Goal: Task Accomplishment & Management: Complete application form

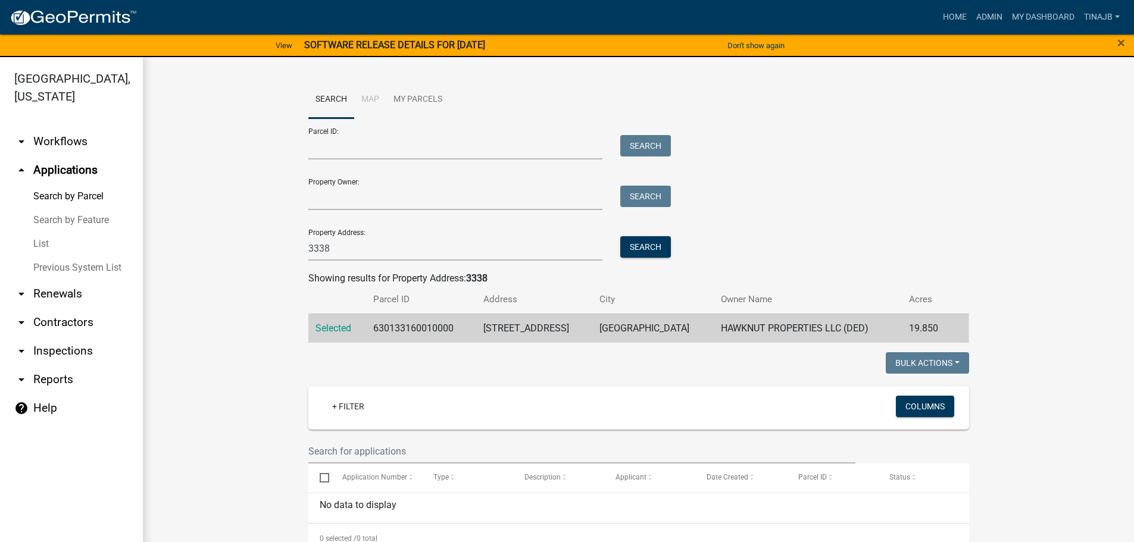
scroll to position [1, 0]
click at [353, 253] on input "3338" at bounding box center [455, 248] width 295 height 24
type input "3018"
click at [650, 243] on button "Search" at bounding box center [645, 246] width 51 height 21
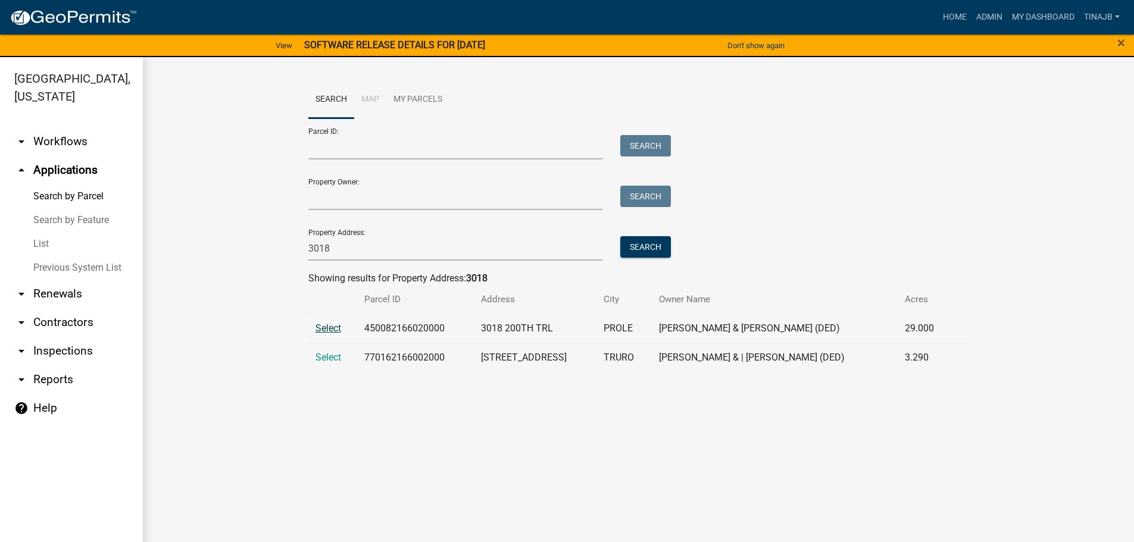
click at [338, 324] on span "Select" at bounding box center [328, 328] width 26 height 11
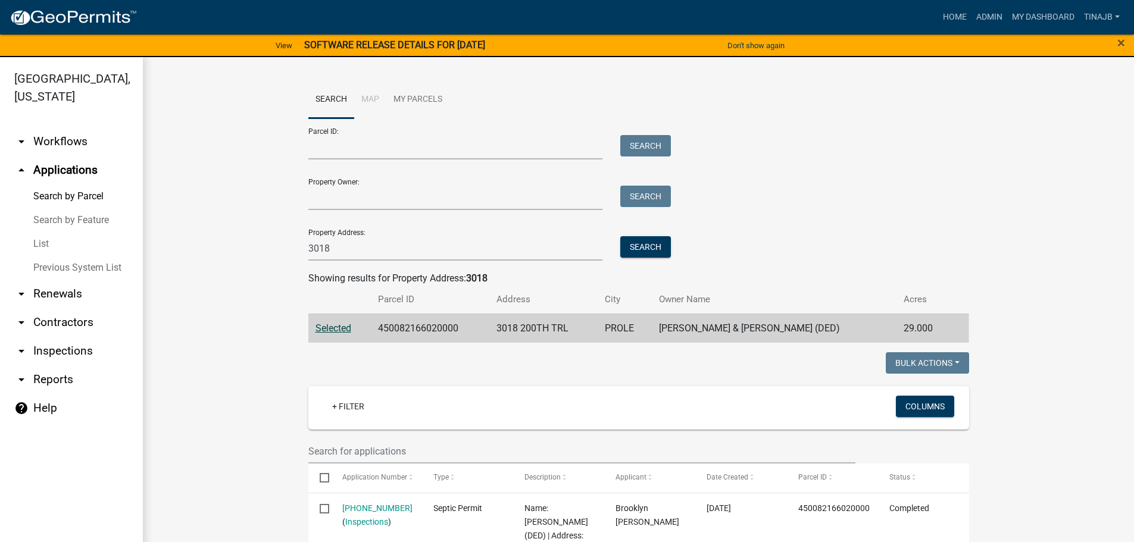
scroll to position [119, 0]
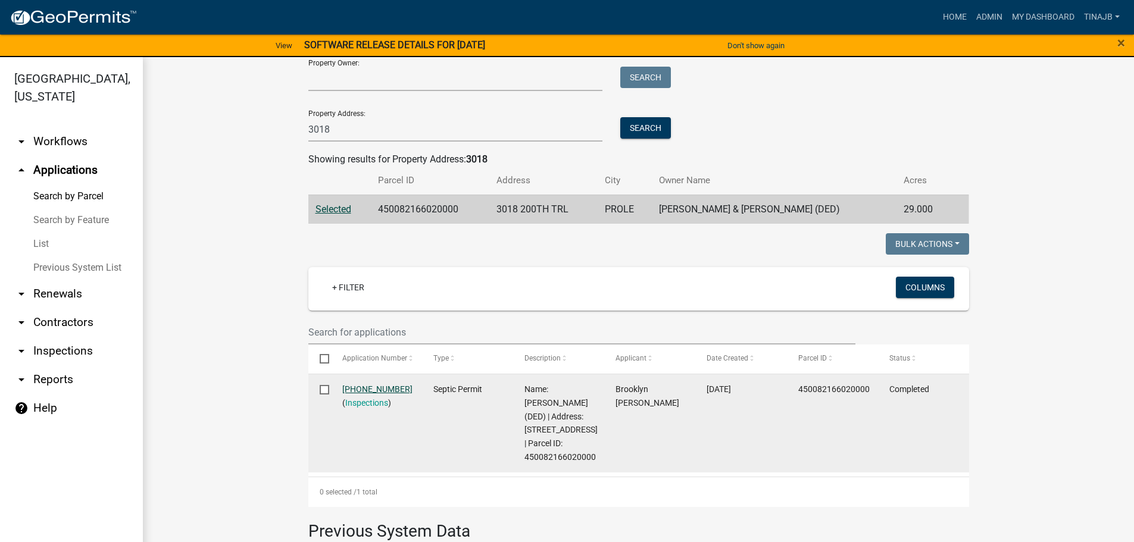
click at [374, 384] on link "[PHONE_NUMBER]" at bounding box center [377, 389] width 70 height 10
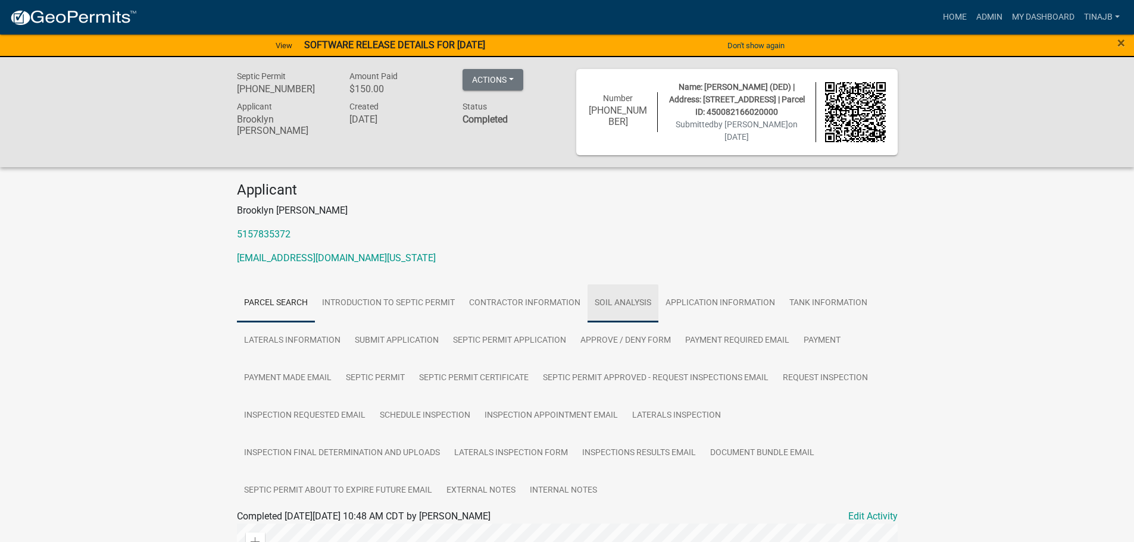
click at [634, 302] on link "Soil Analysis" at bounding box center [622, 303] width 71 height 38
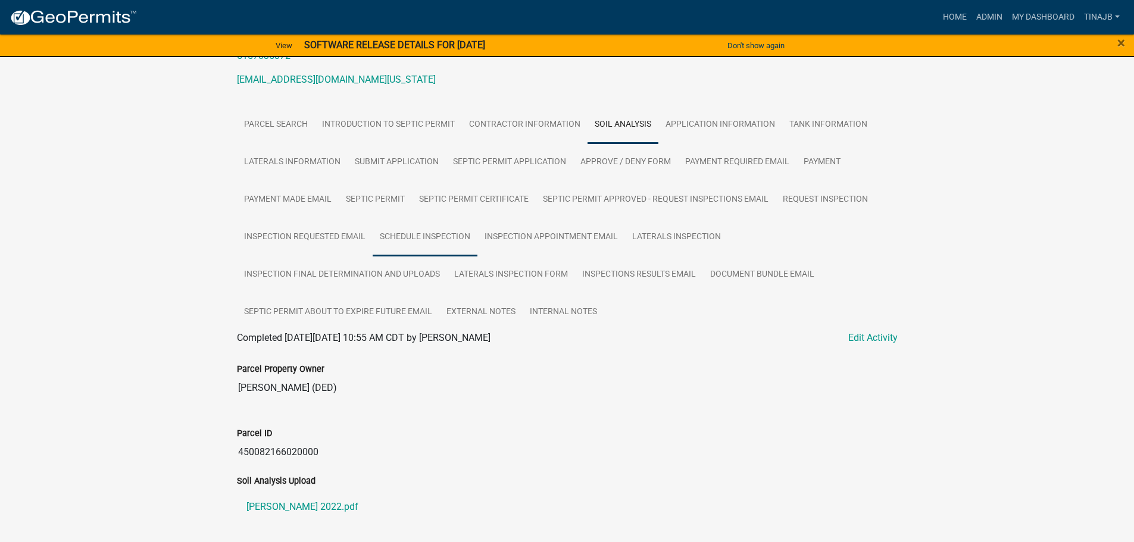
scroll to position [220, 0]
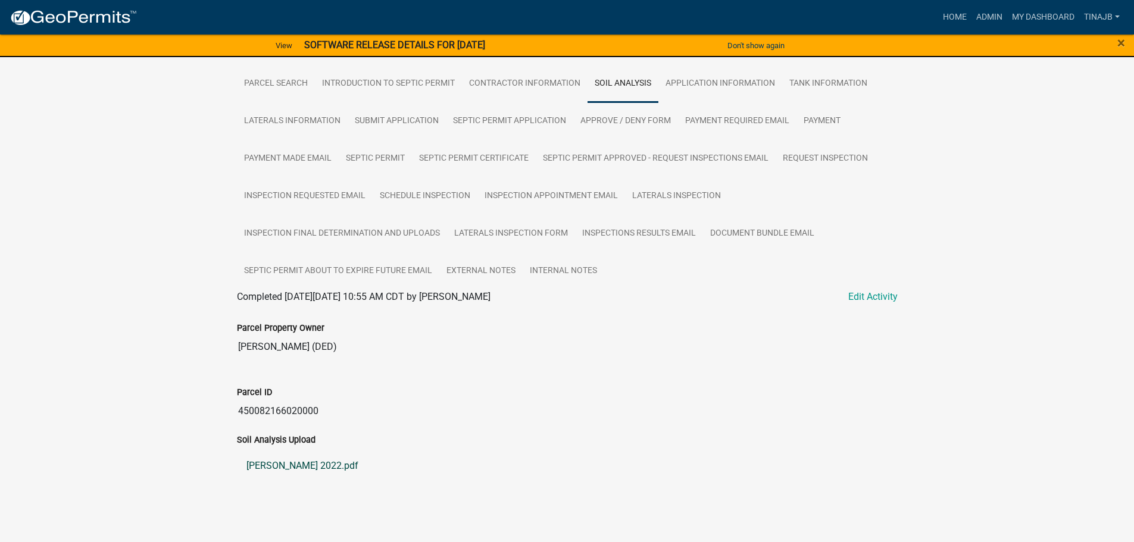
click at [292, 462] on link "[PERSON_NAME] 2022.pdf" at bounding box center [567, 466] width 660 height 29
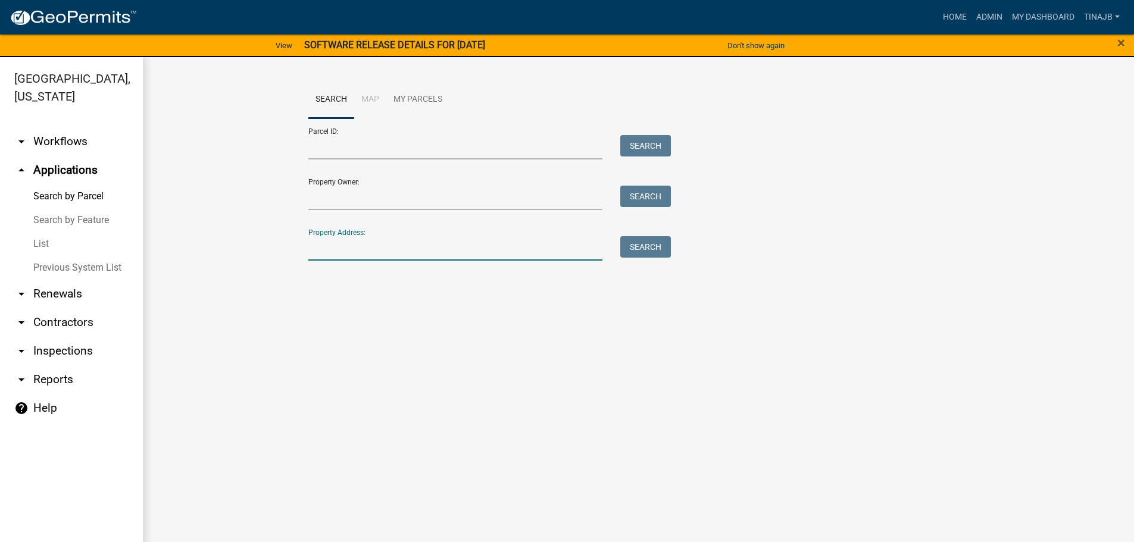
click at [337, 246] on input "Property Address:" at bounding box center [455, 248] width 295 height 24
type input "2616"
click at [641, 249] on button "Search" at bounding box center [645, 246] width 51 height 21
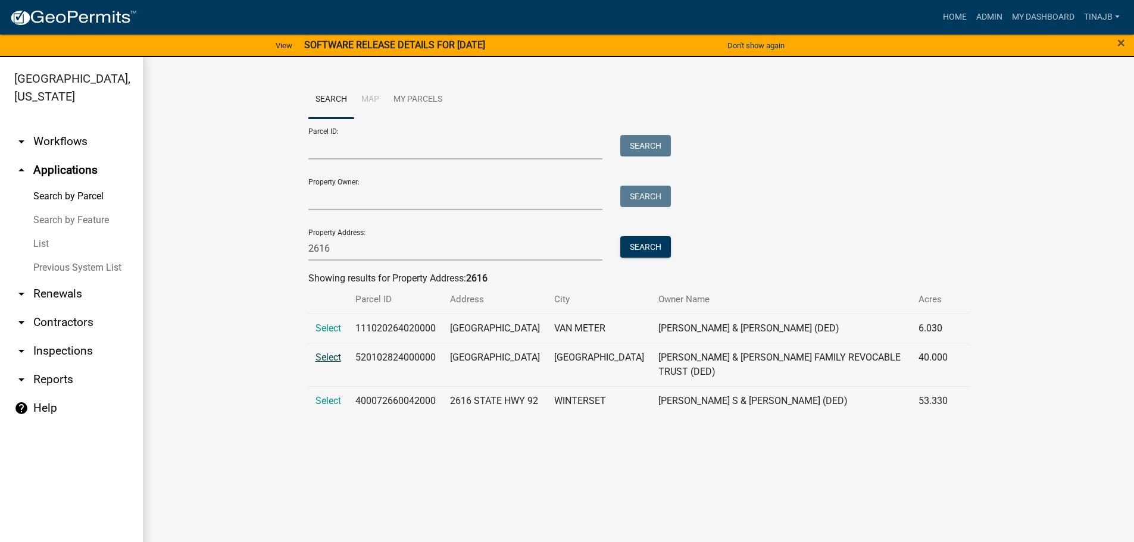
click at [330, 358] on span "Select" at bounding box center [328, 357] width 26 height 11
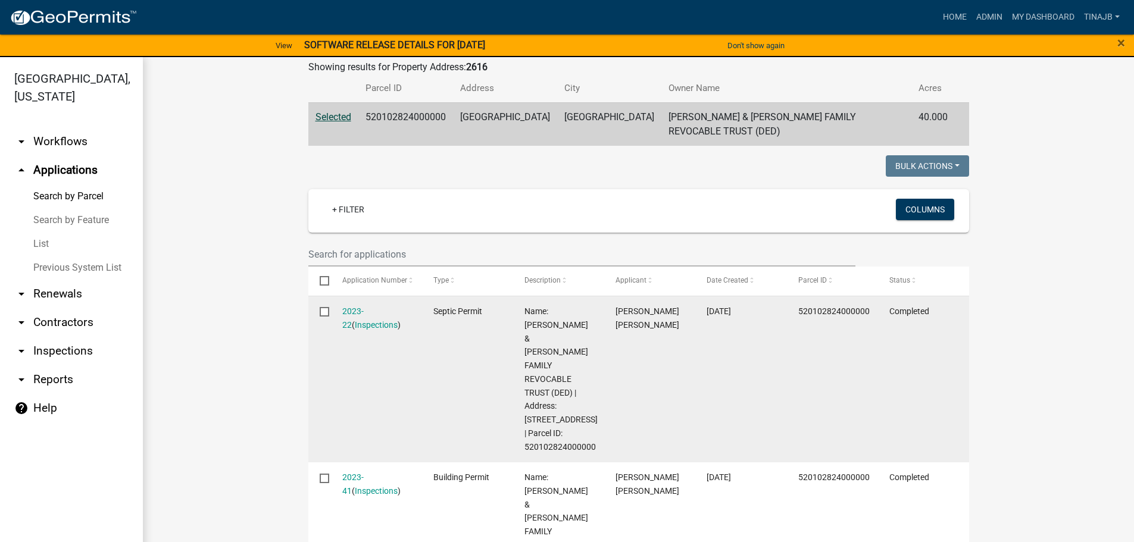
scroll to position [238, 0]
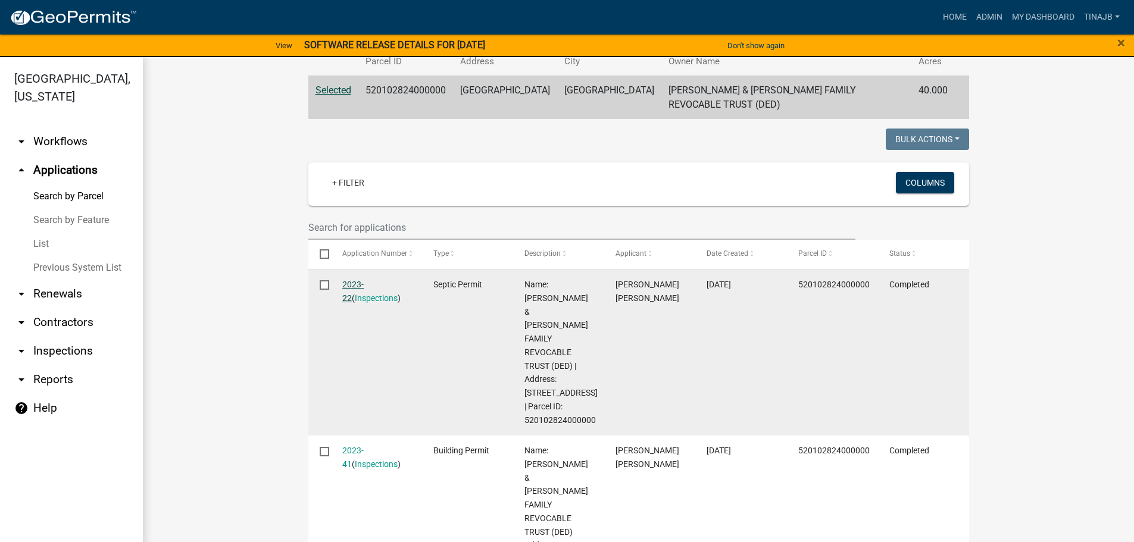
click at [362, 280] on link "2023-22" at bounding box center [352, 291] width 21 height 23
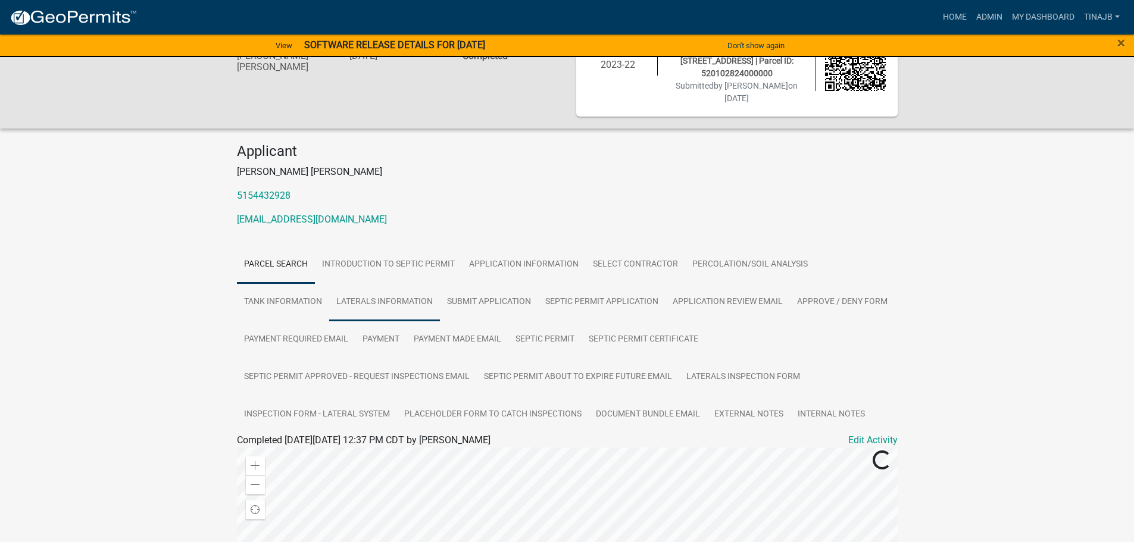
scroll to position [60, 0]
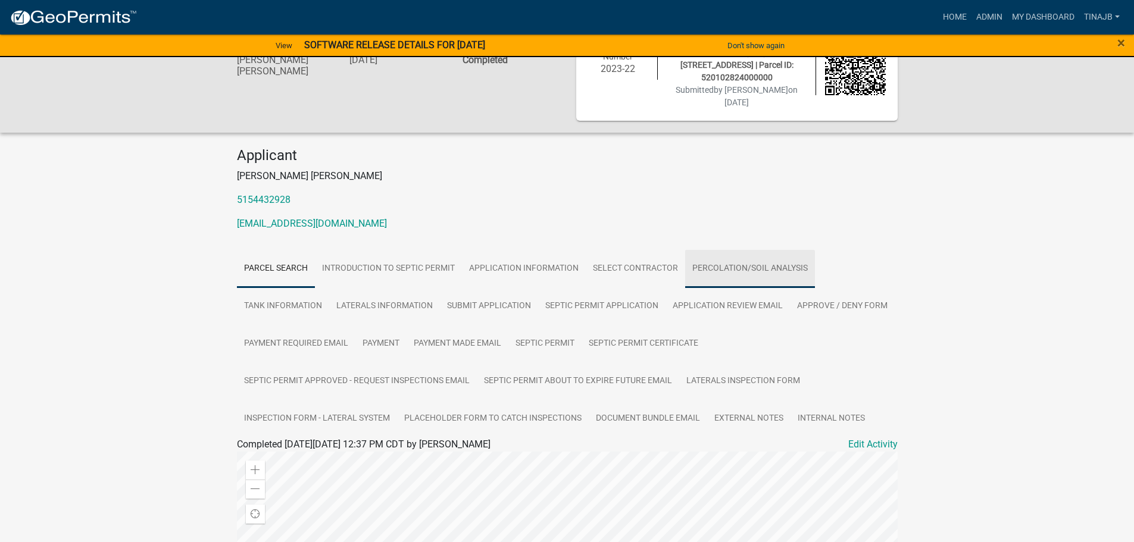
click at [751, 250] on link "Percolation/Soil Analysis" at bounding box center [750, 269] width 130 height 38
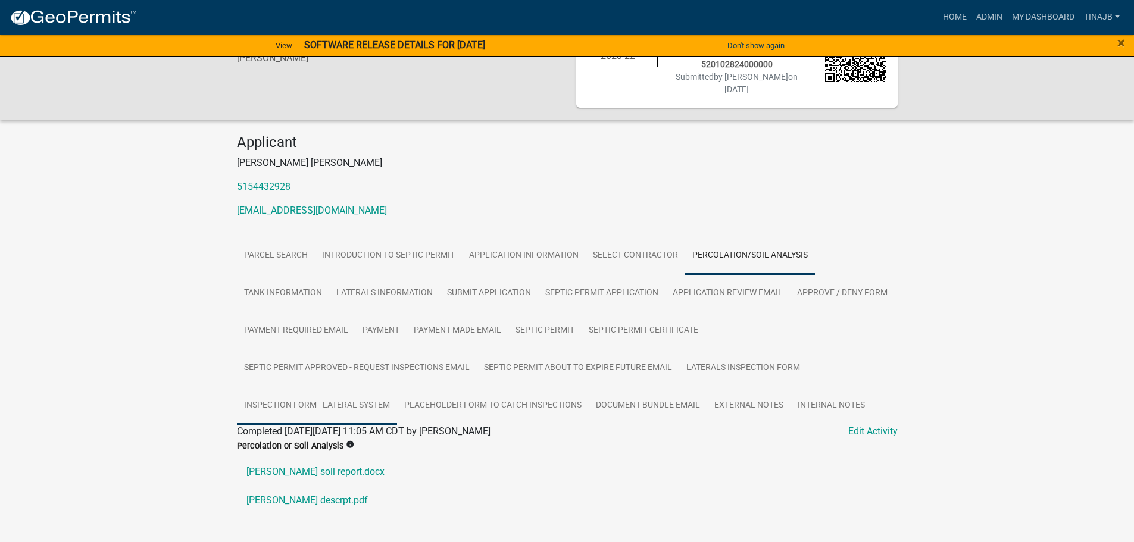
scroll to position [84, 0]
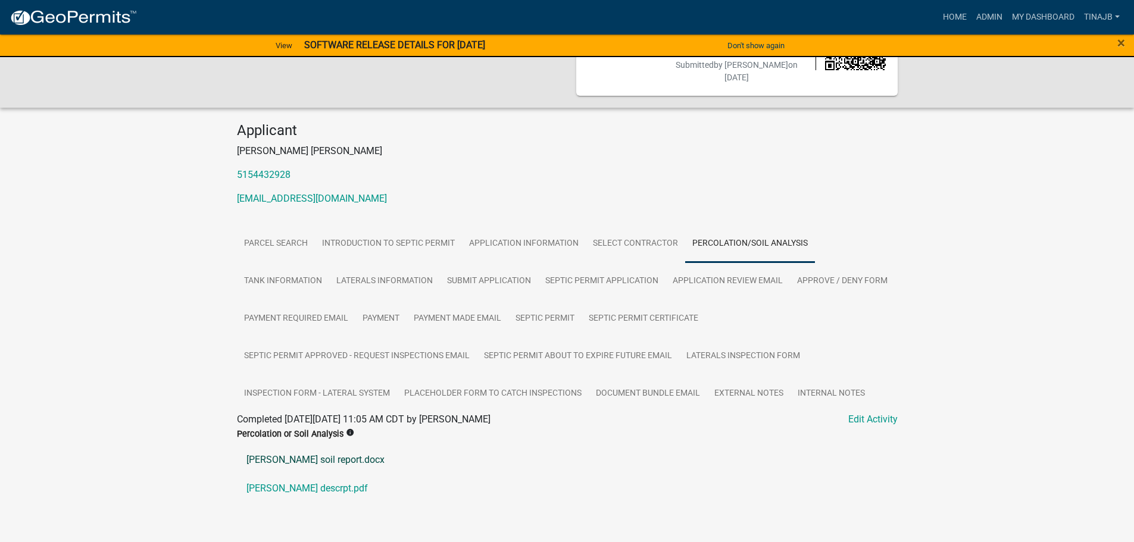
click at [283, 446] on link "[PERSON_NAME] soil report.docx" at bounding box center [567, 460] width 660 height 29
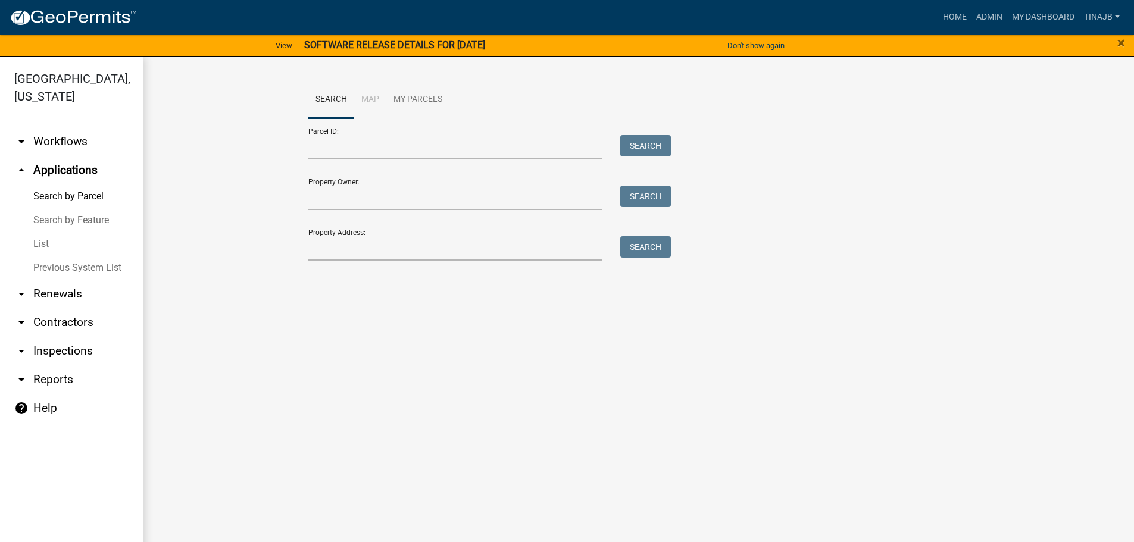
click at [397, 234] on div "Property Address: Search" at bounding box center [486, 240] width 357 height 41
click at [397, 249] on input "Property Address:" at bounding box center [455, 248] width 295 height 24
click at [646, 248] on button "Search" at bounding box center [645, 246] width 51 height 21
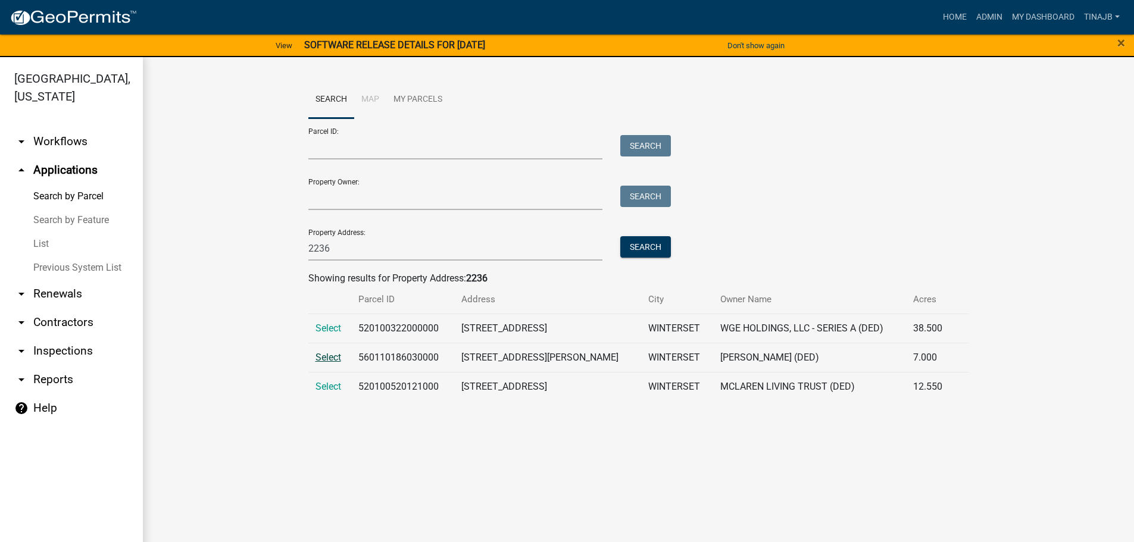
click at [326, 358] on span "Select" at bounding box center [328, 357] width 26 height 11
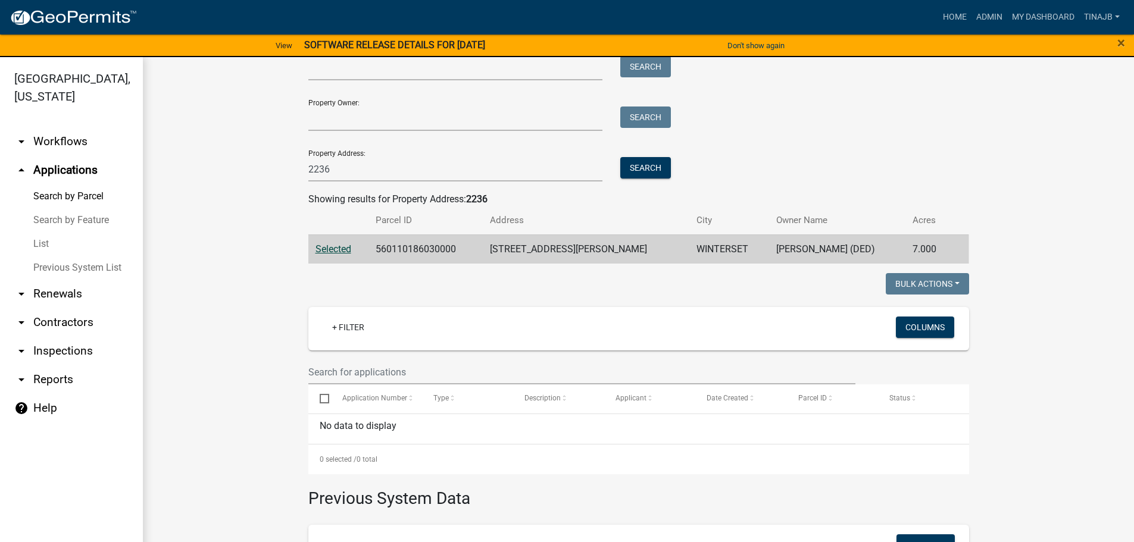
scroll to position [60, 0]
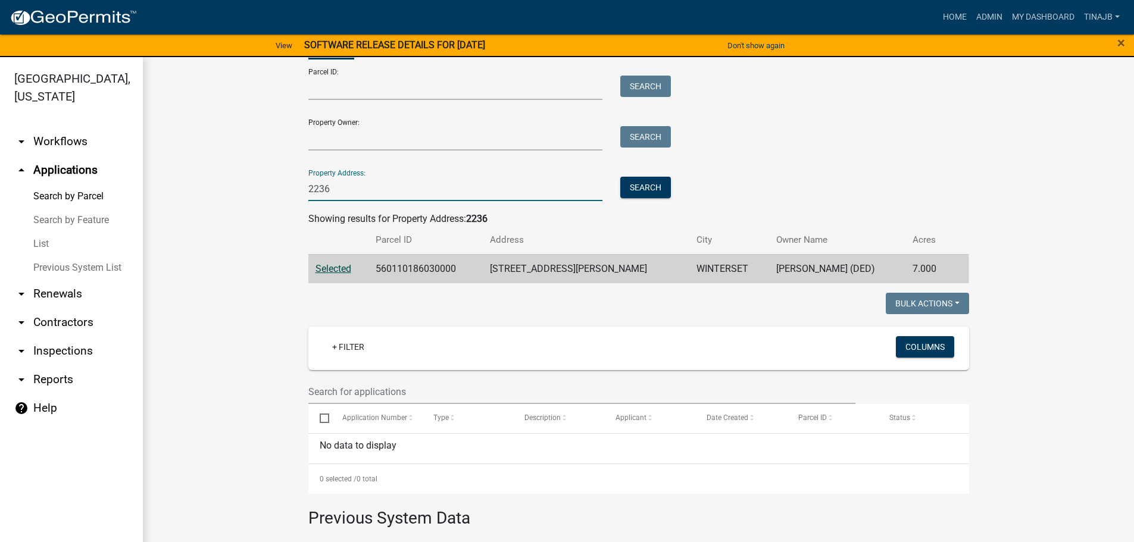
click at [336, 197] on input "2236" at bounding box center [455, 189] width 295 height 24
type input "2"
type input "1677"
click at [653, 189] on button "Search" at bounding box center [645, 187] width 51 height 21
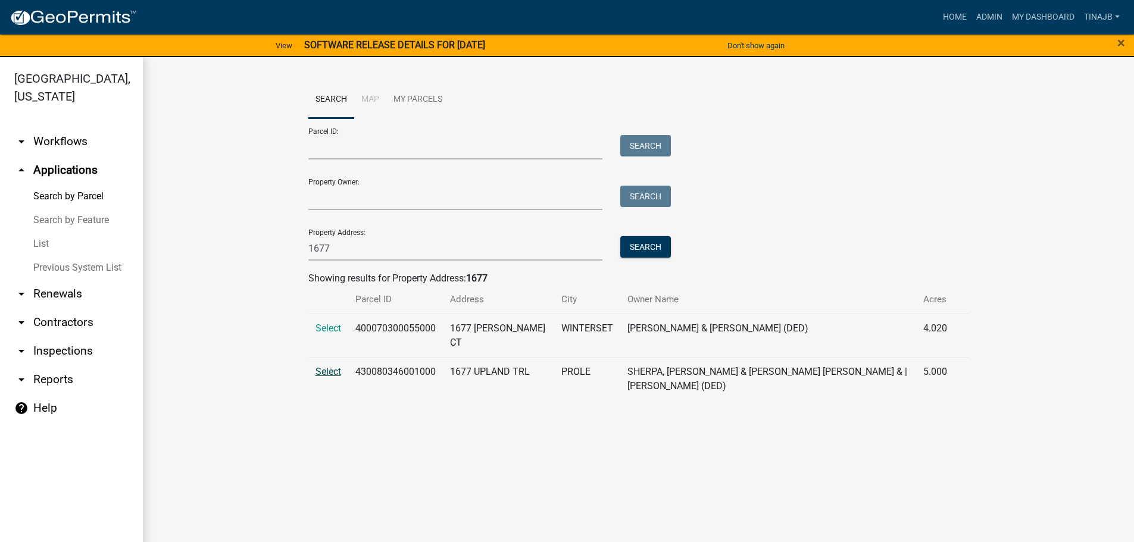
click at [327, 371] on span "Select" at bounding box center [328, 371] width 26 height 11
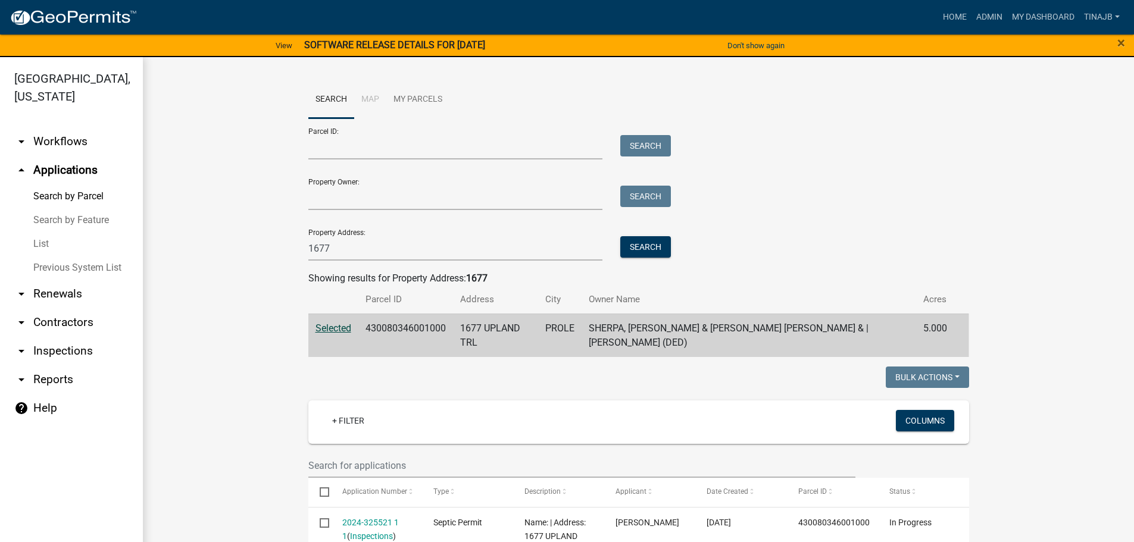
scroll to position [238, 0]
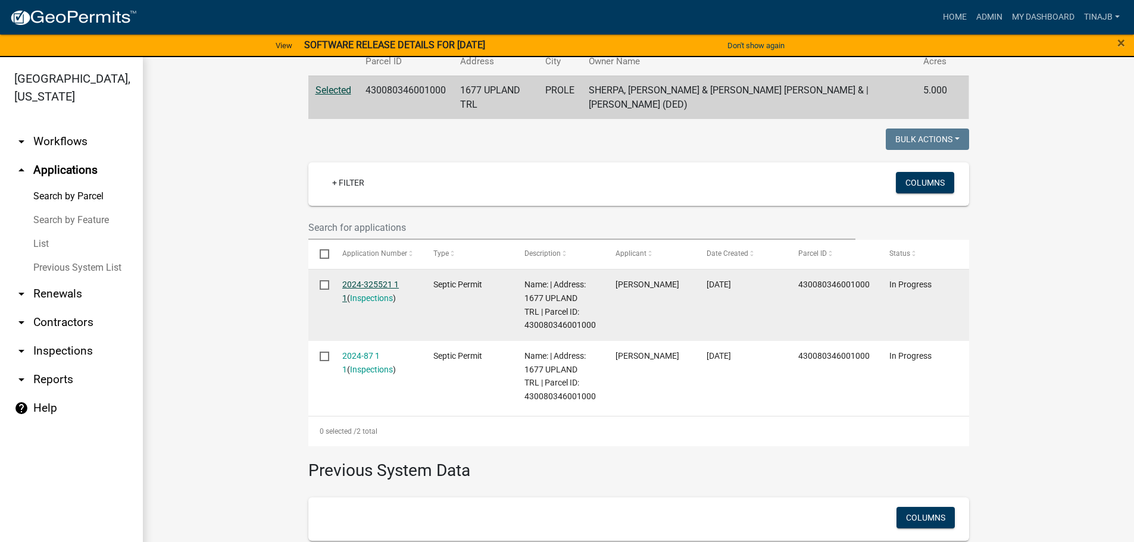
click at [352, 286] on link "2024-325521 1 1" at bounding box center [370, 291] width 57 height 23
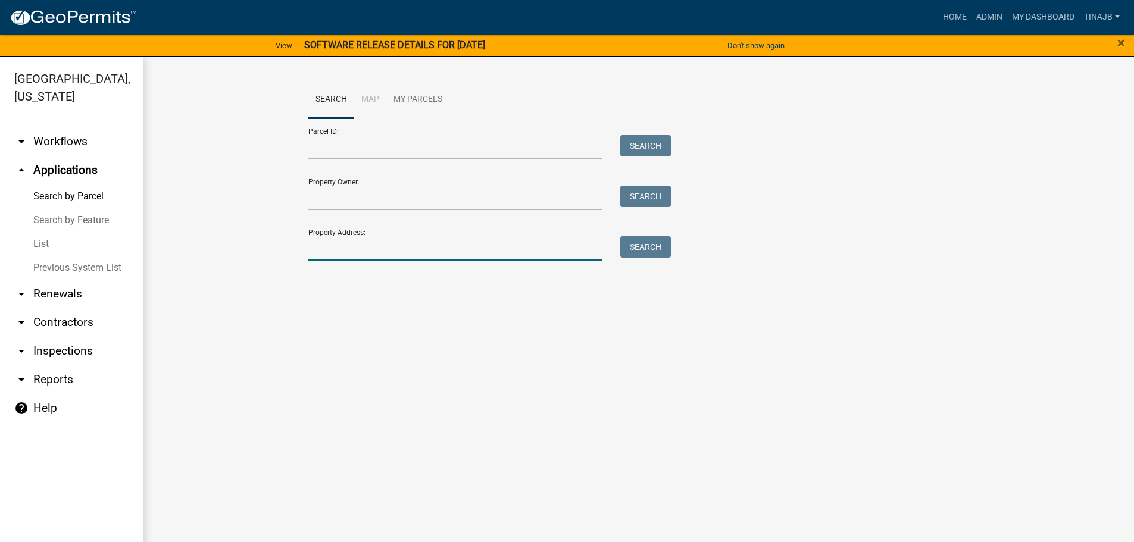
click at [358, 254] on input "Property Address:" at bounding box center [455, 248] width 295 height 24
type input "1677"
click at [653, 253] on button "Search" at bounding box center [645, 246] width 51 height 21
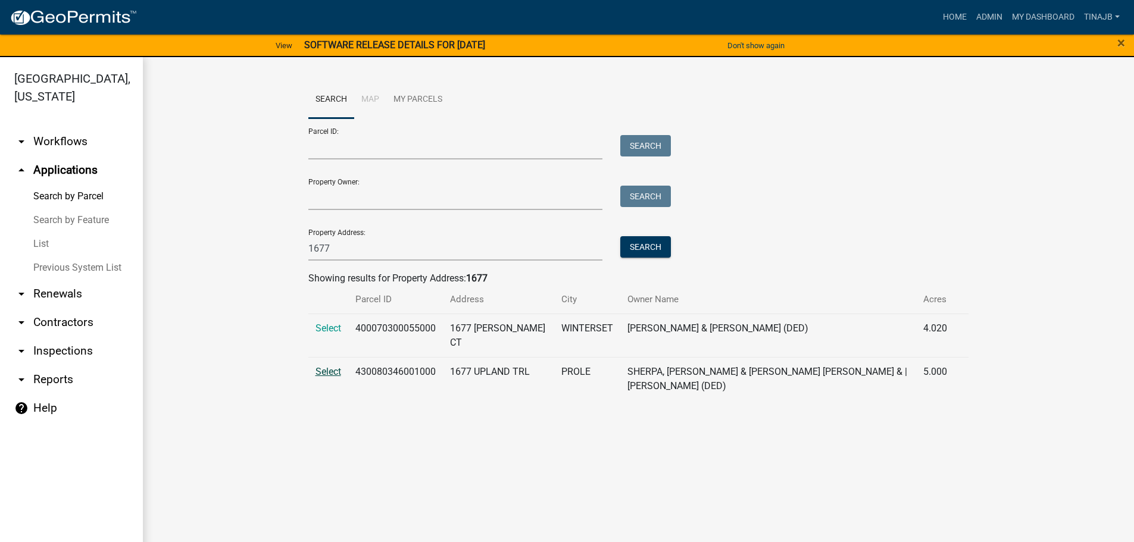
click at [315, 375] on span "Select" at bounding box center [328, 371] width 26 height 11
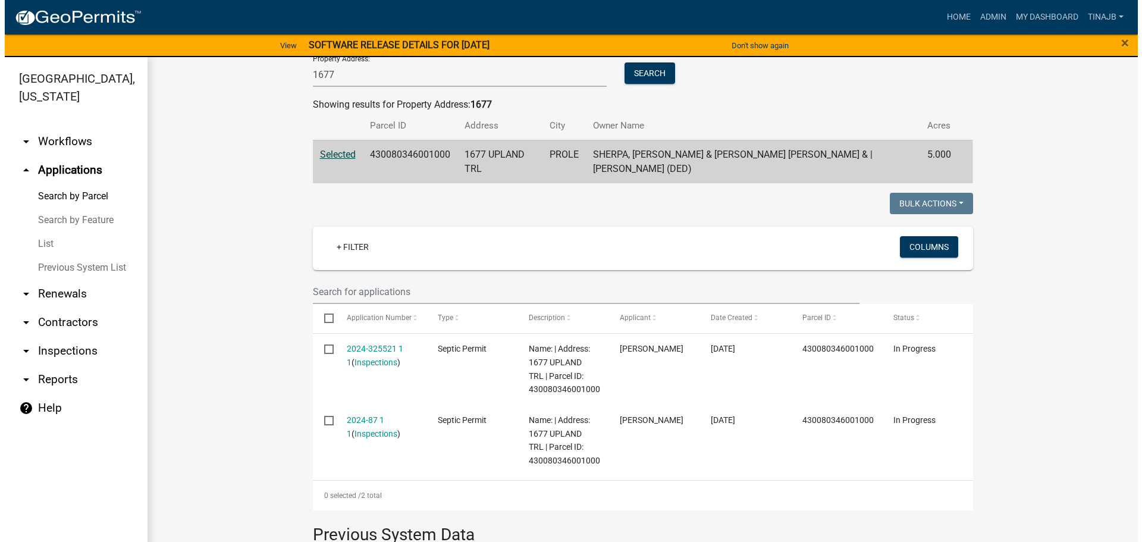
scroll to position [179, 0]
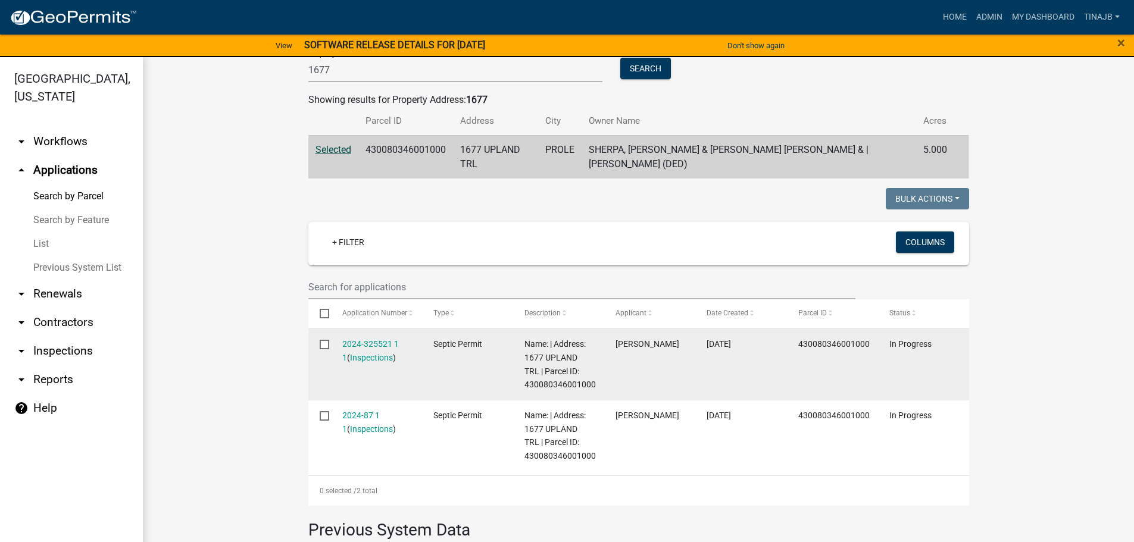
click at [322, 342] on input "checkbox" at bounding box center [324, 344] width 8 height 8
click at [321, 344] on input "checkbox" at bounding box center [324, 344] width 8 height 8
checkbox input "false"
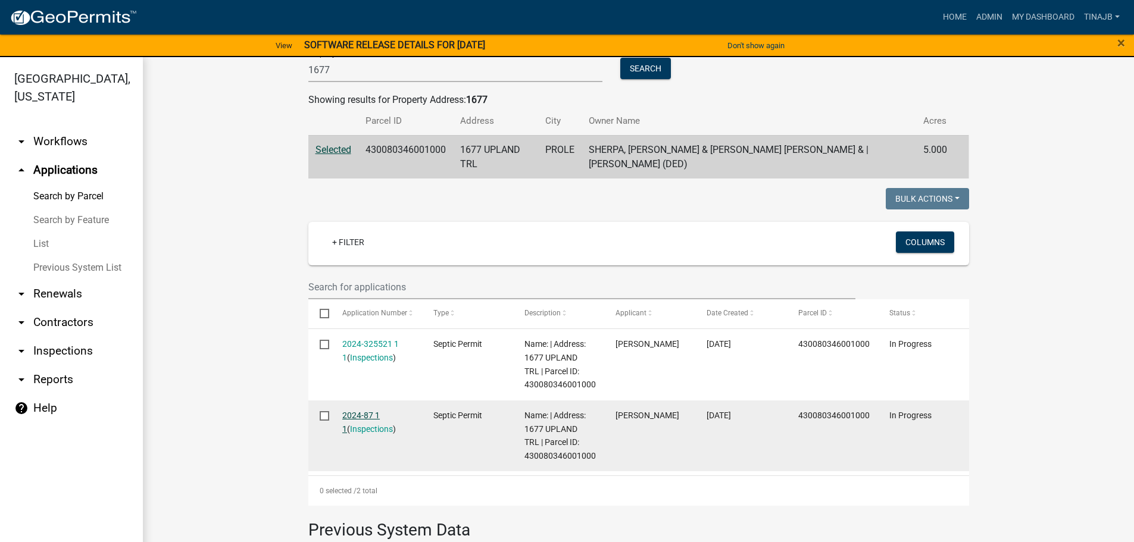
click at [358, 414] on link "2024-87 1 1" at bounding box center [360, 422] width 37 height 23
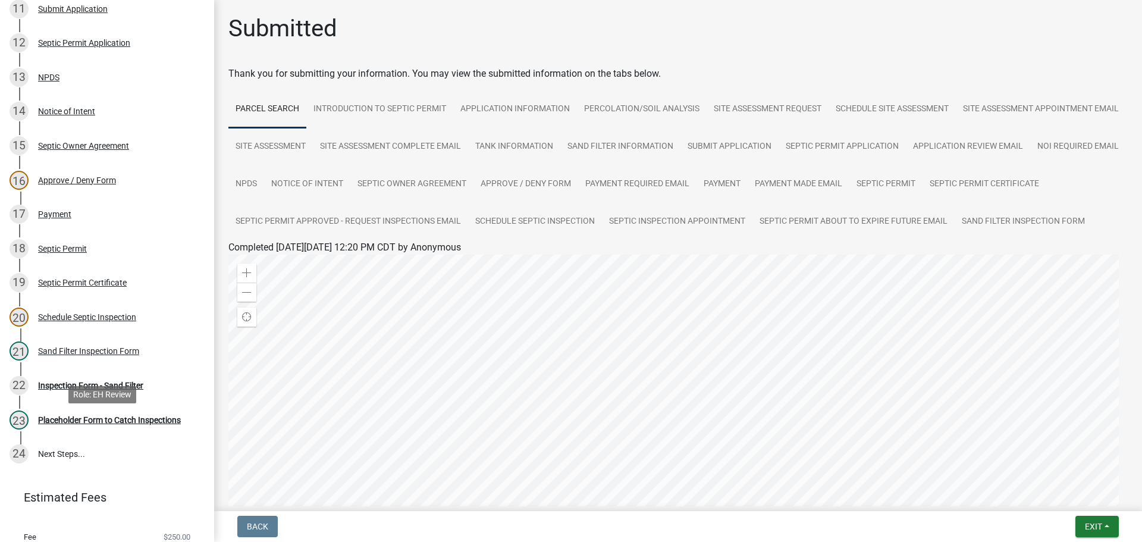
scroll to position [473, 0]
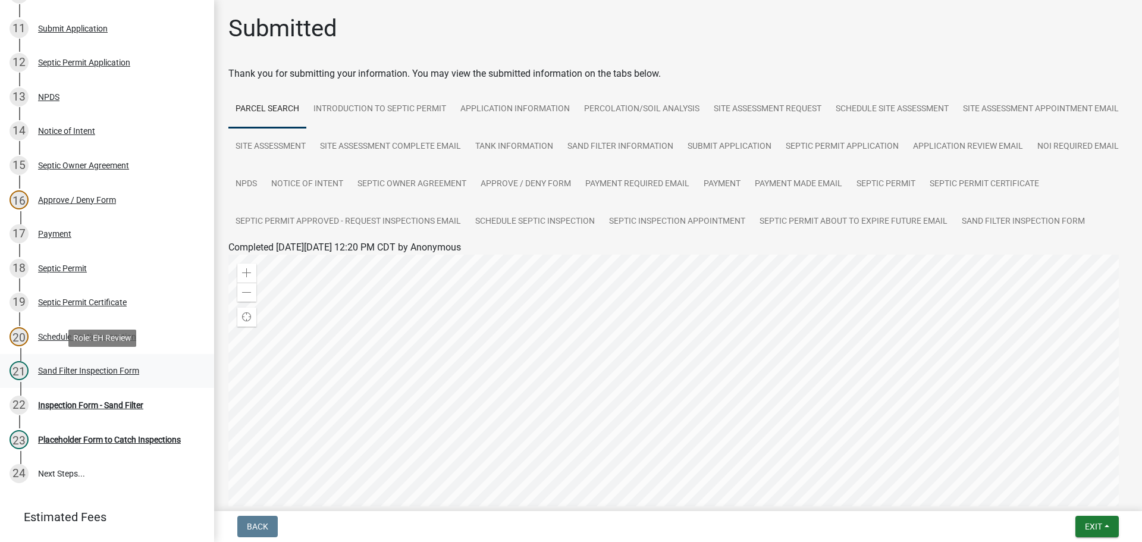
click at [92, 368] on div "Sand Filter Inspection Form" at bounding box center [88, 371] width 101 height 8
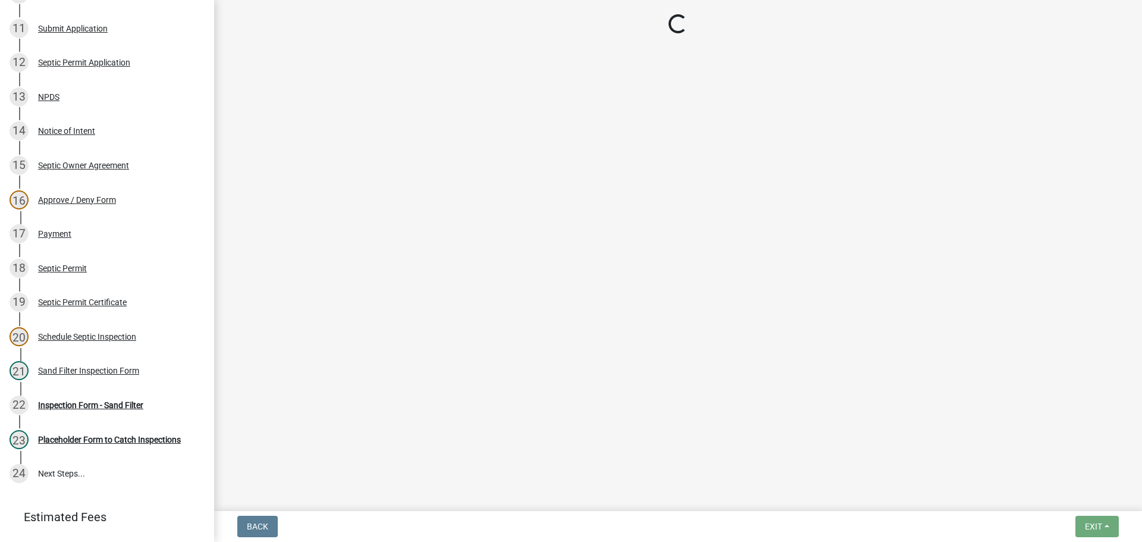
select select "ccc3feb4-466f-4227-91e9-914ee9242bae"
select select "dbe3a1b9-a4b3-48fa-b9c0-fee70399abae"
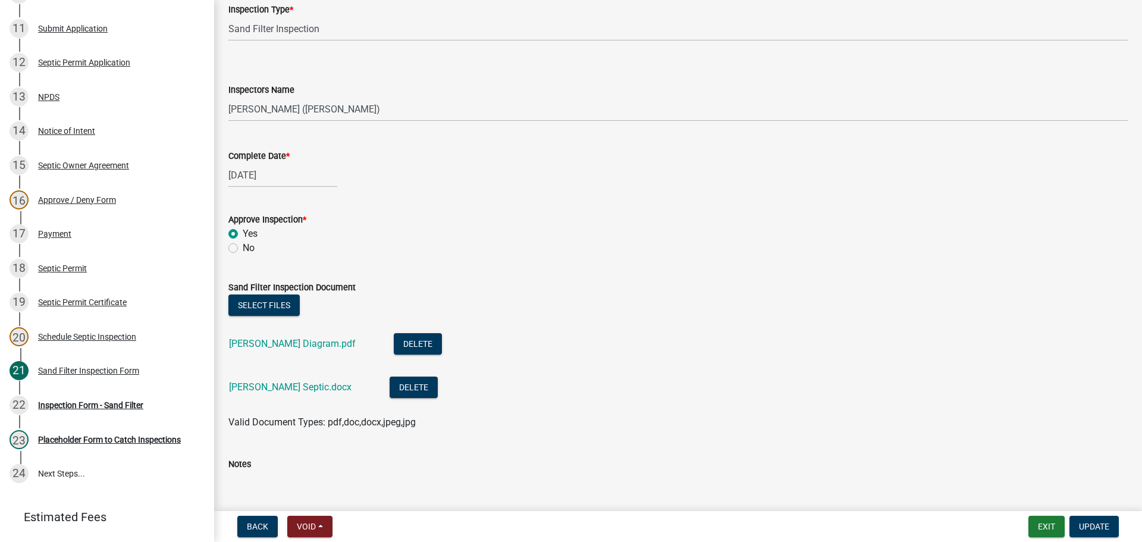
scroll to position [119, 0]
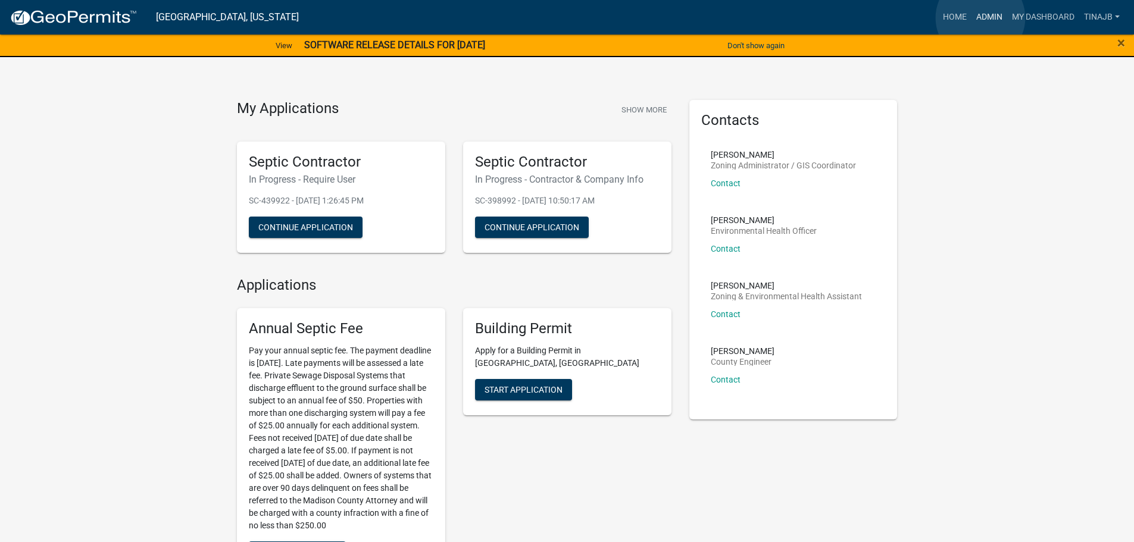
click at [980, 18] on link "Admin" at bounding box center [989, 17] width 36 height 23
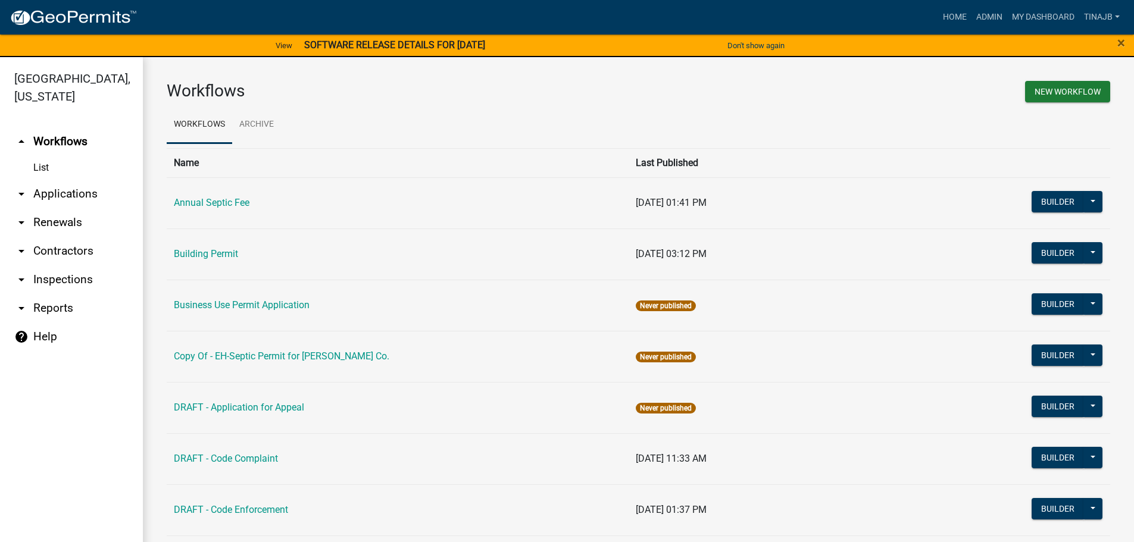
click at [86, 180] on link "arrow_drop_down Applications" at bounding box center [71, 194] width 143 height 29
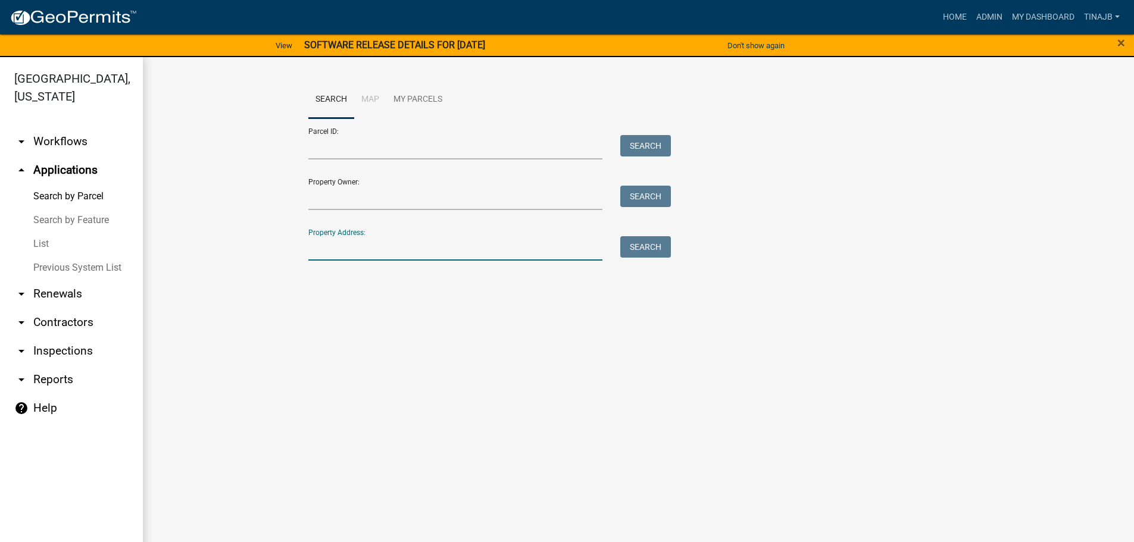
click at [348, 249] on input "Property Address:" at bounding box center [455, 248] width 295 height 24
type input "3396"
click at [629, 251] on button "Search" at bounding box center [645, 246] width 51 height 21
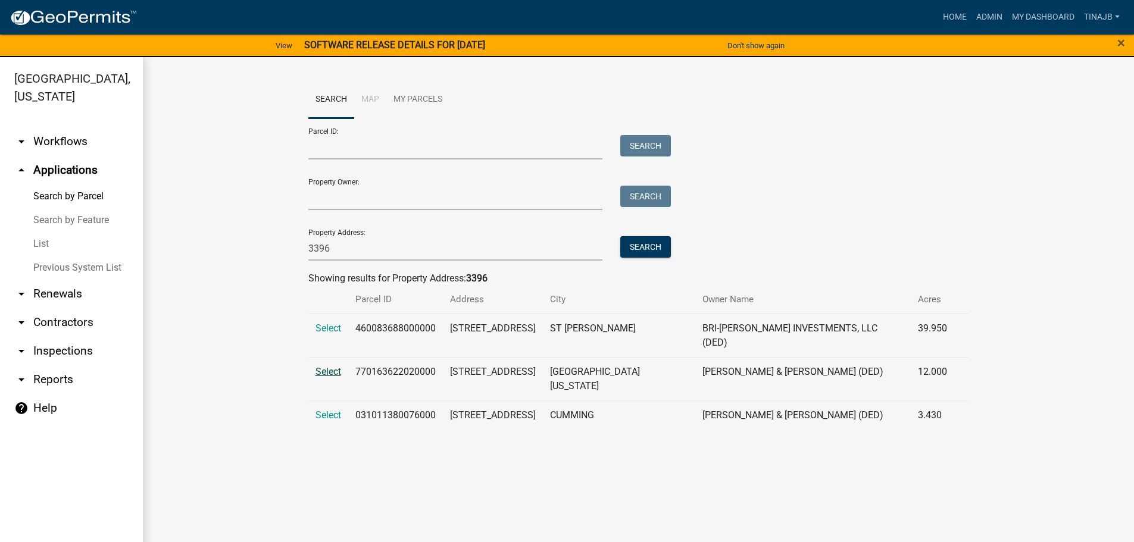
click at [324, 366] on span "Select" at bounding box center [328, 371] width 26 height 11
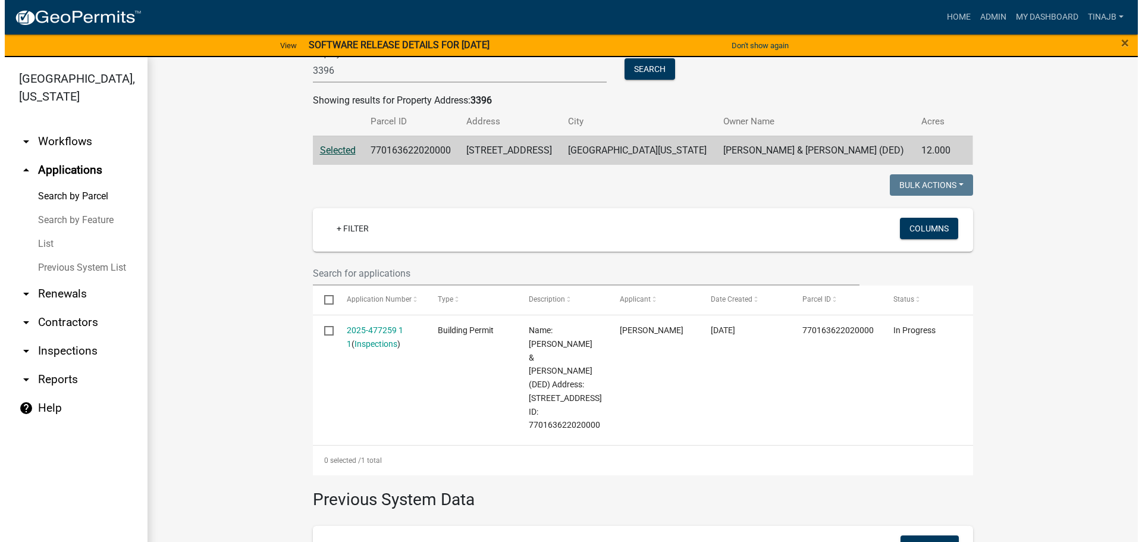
scroll to position [179, 0]
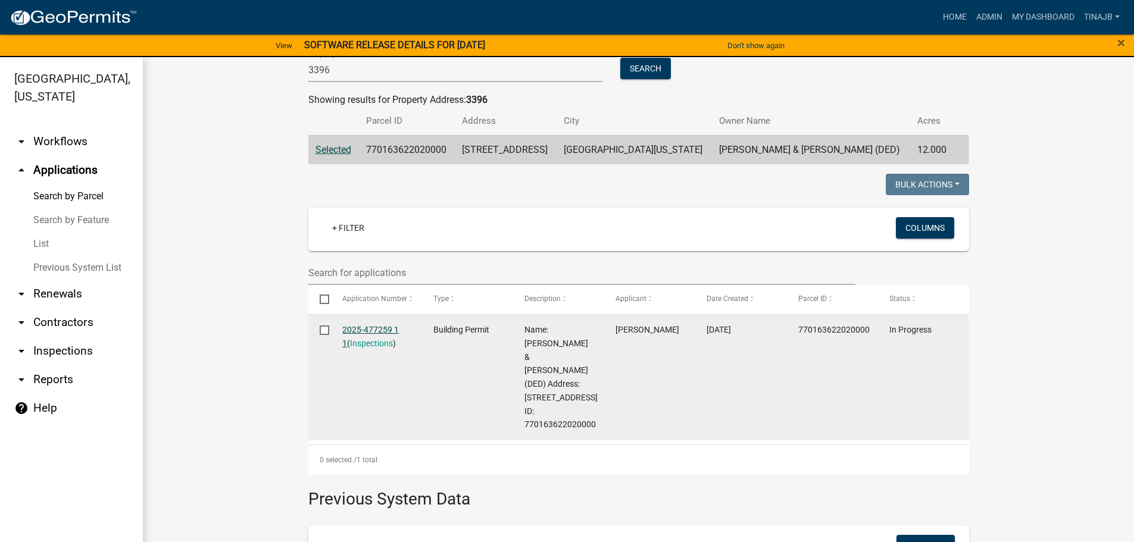
click at [351, 331] on link "2025-477259 1 1" at bounding box center [370, 336] width 57 height 23
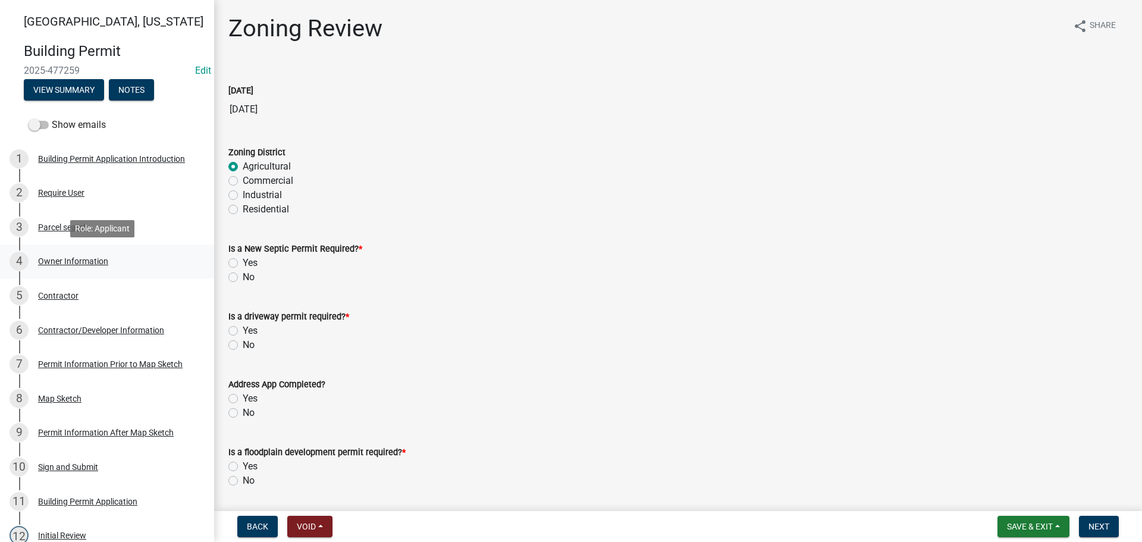
click at [92, 260] on div "Owner Information" at bounding box center [73, 261] width 70 height 8
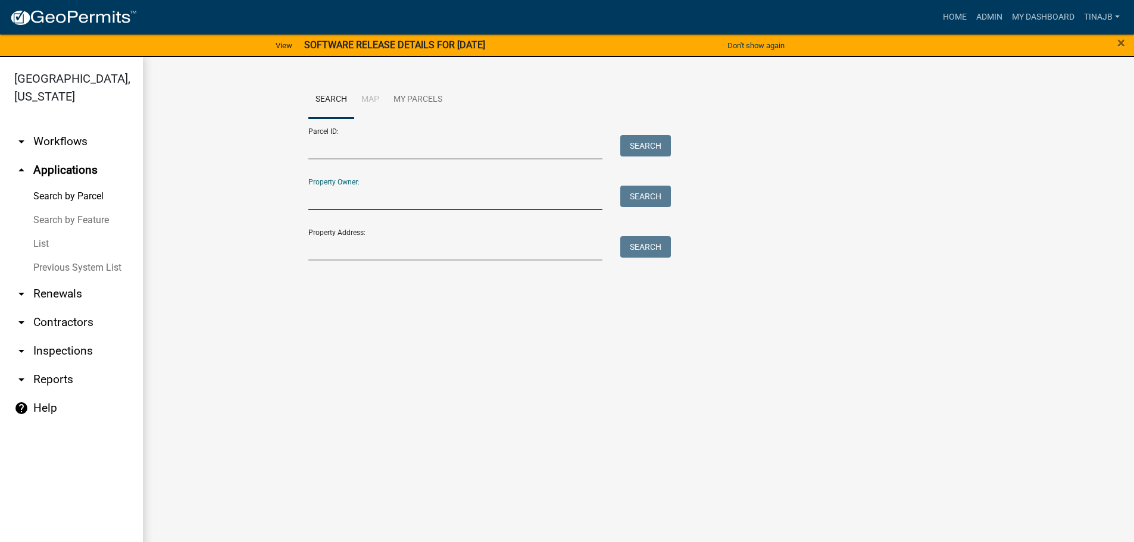
click at [368, 202] on input "Property Owner:" at bounding box center [455, 198] width 295 height 24
type input "rapp"
click at [626, 192] on button "Search" at bounding box center [645, 196] width 51 height 21
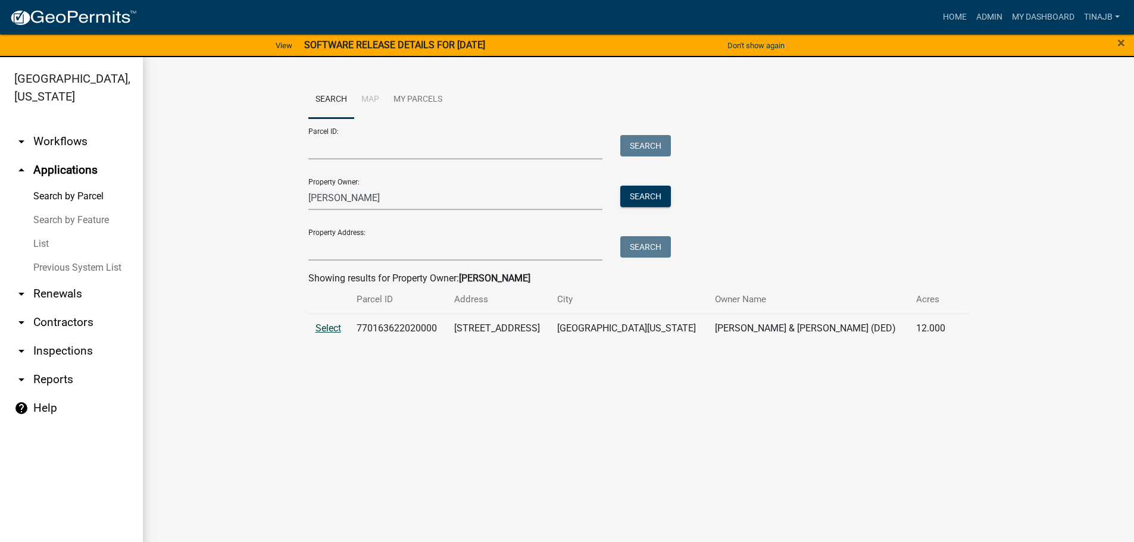
click at [324, 330] on span "Select" at bounding box center [328, 328] width 26 height 11
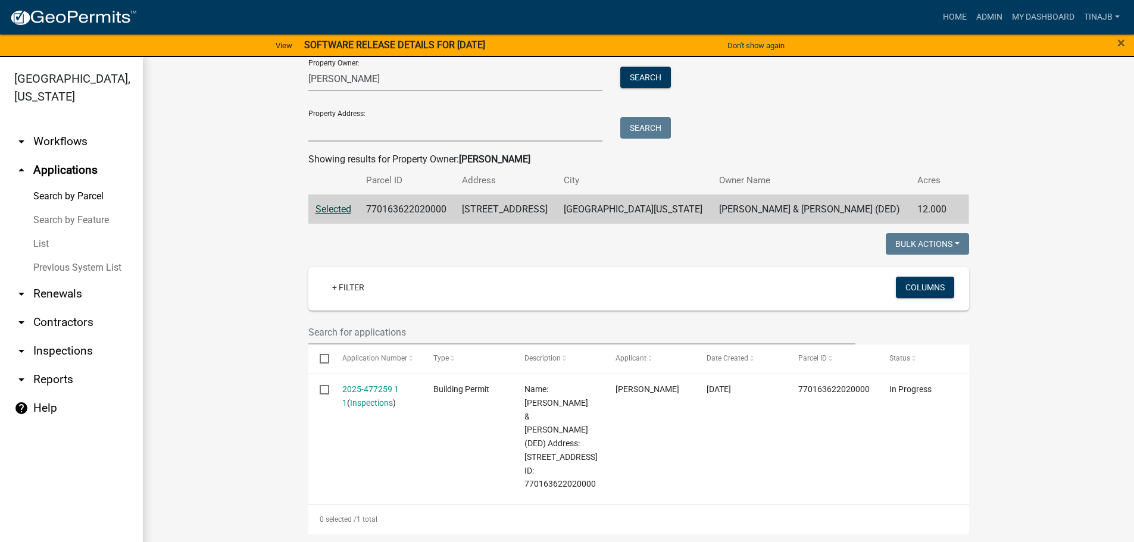
scroll to position [238, 0]
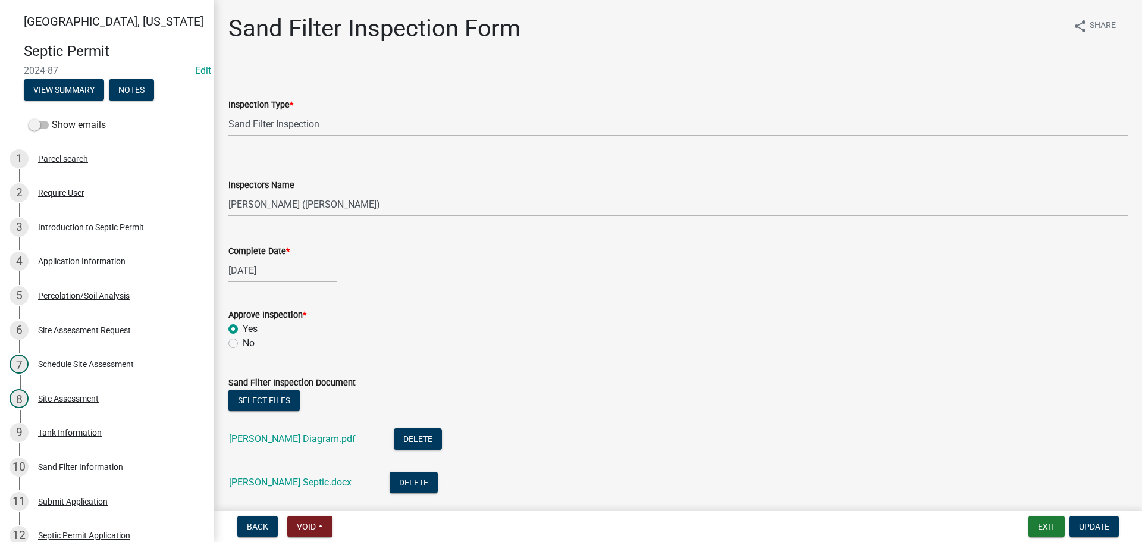
select select "ccc3feb4-466f-4227-91e9-914ee9242bae"
select select "dbe3a1b9-a4b3-48fa-b9c0-fee70399abae"
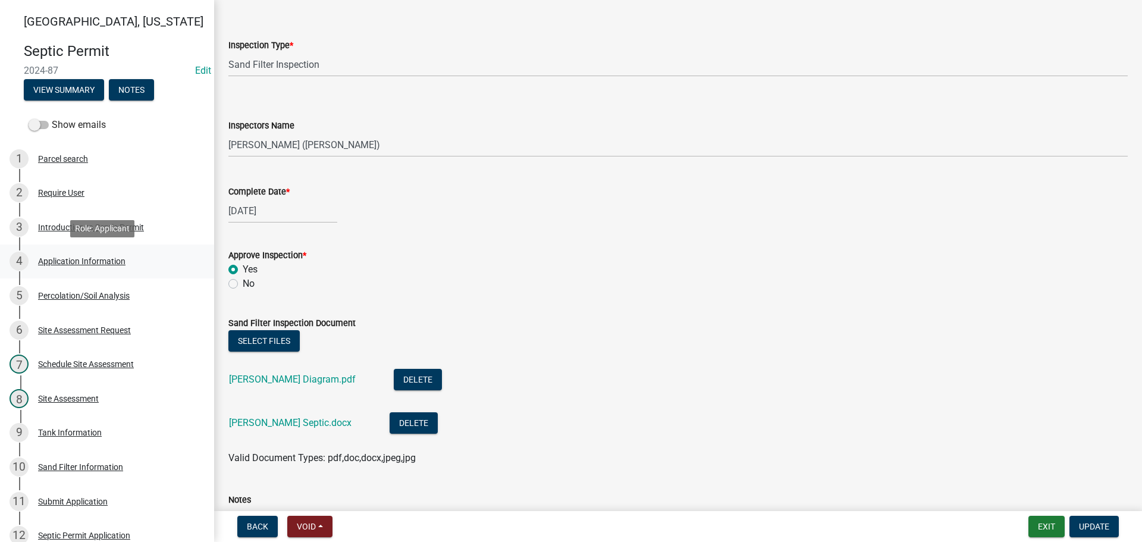
click at [96, 261] on div "Application Information" at bounding box center [81, 261] width 87 height 8
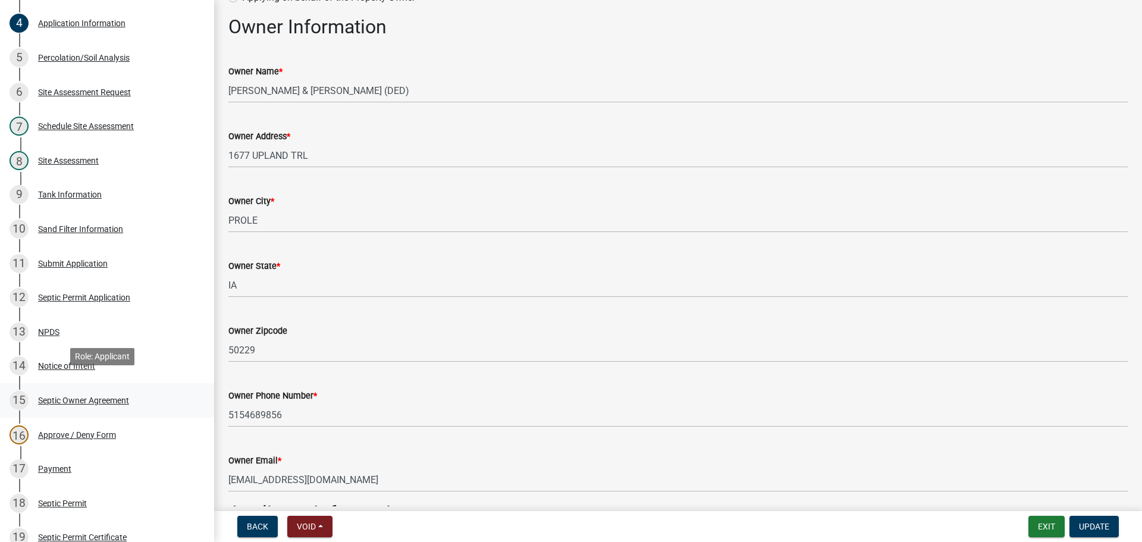
scroll to position [417, 0]
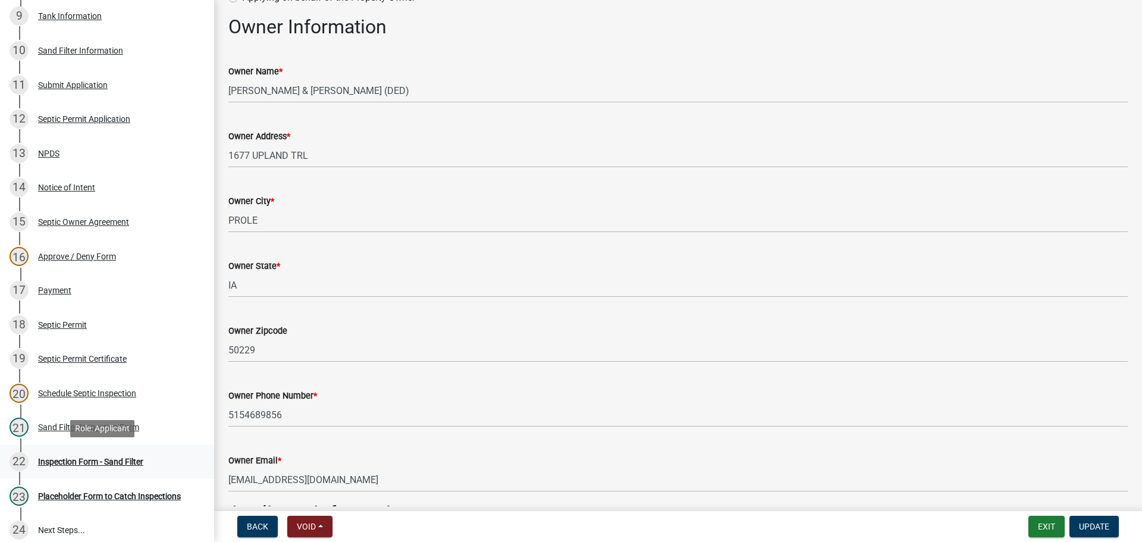
click at [90, 460] on div "Inspection Form - Sand Filter" at bounding box center [90, 462] width 105 height 8
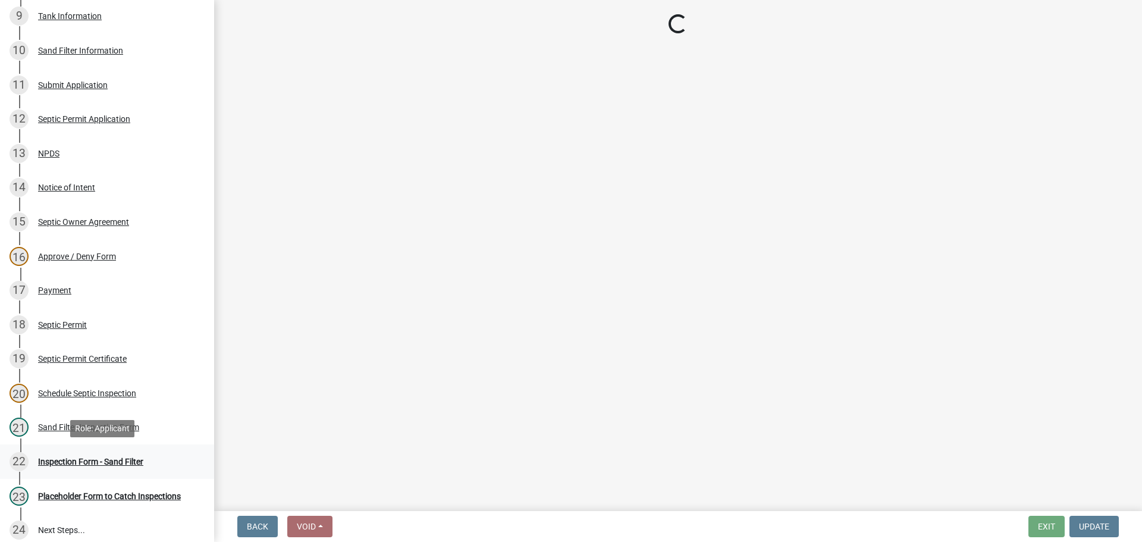
scroll to position [0, 0]
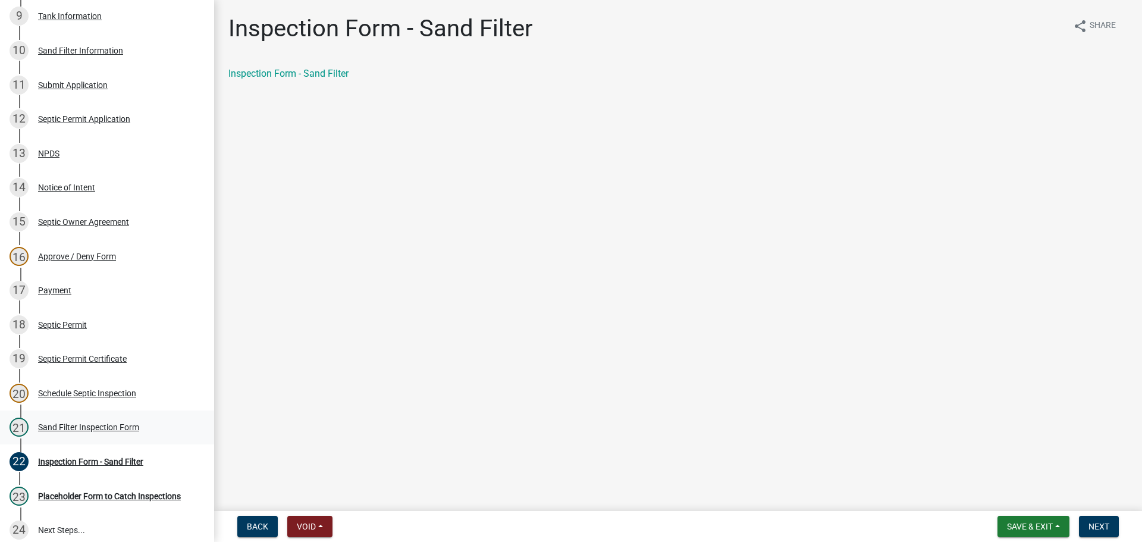
click at [79, 420] on div "21 Sand Filter Inspection Form" at bounding box center [103, 427] width 186 height 19
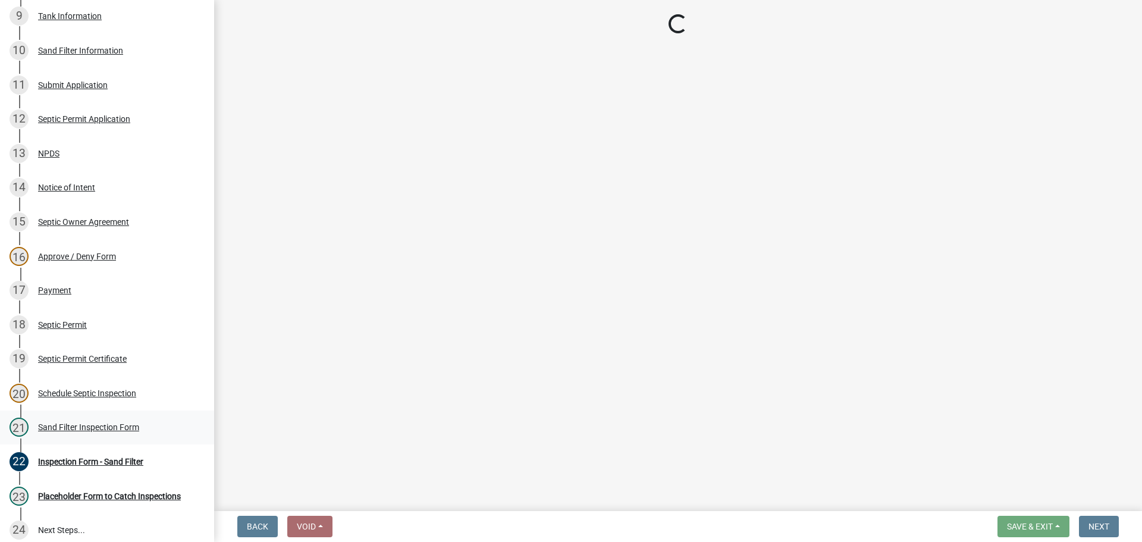
select select "ccc3feb4-466f-4227-91e9-914ee9242bae"
select select "dbe3a1b9-a4b3-48fa-b9c0-fee70399abae"
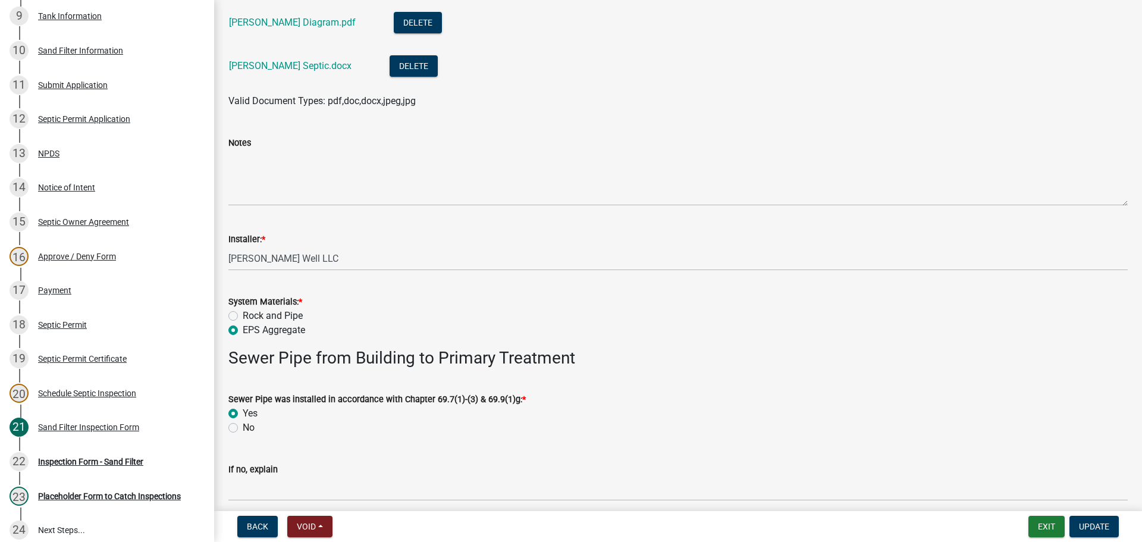
scroll to position [179, 0]
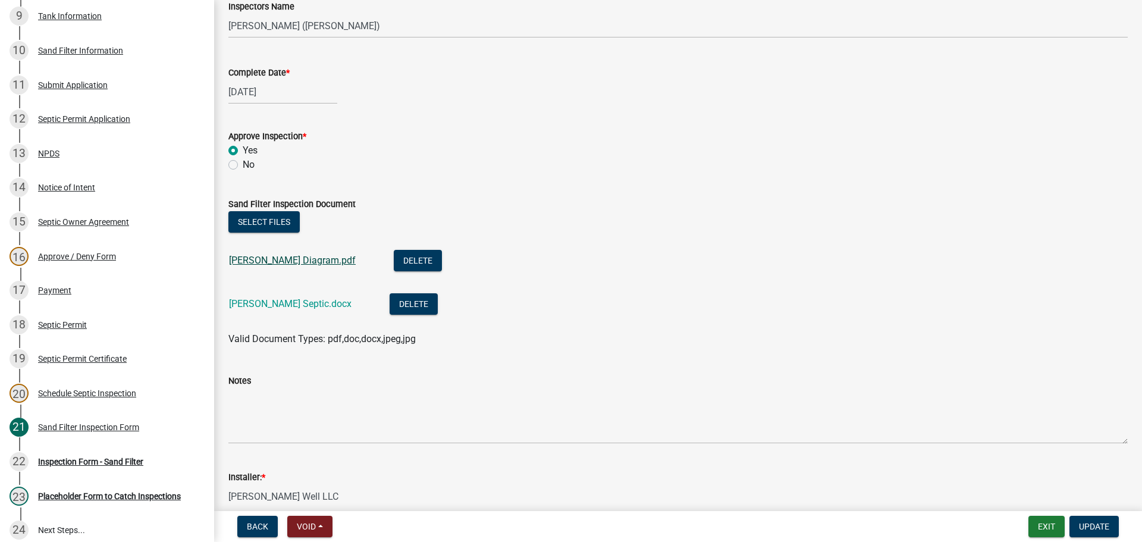
click at [274, 265] on link "[PERSON_NAME] Diagram.pdf" at bounding box center [292, 260] width 127 height 11
click at [259, 305] on link "[PERSON_NAME] Septic.docx" at bounding box center [290, 303] width 123 height 11
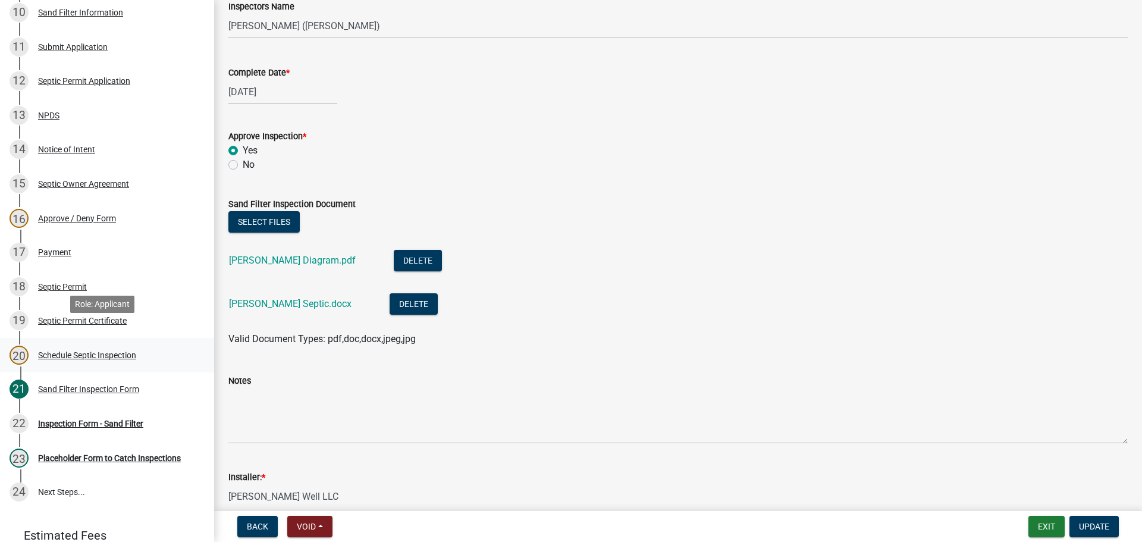
scroll to position [476, 0]
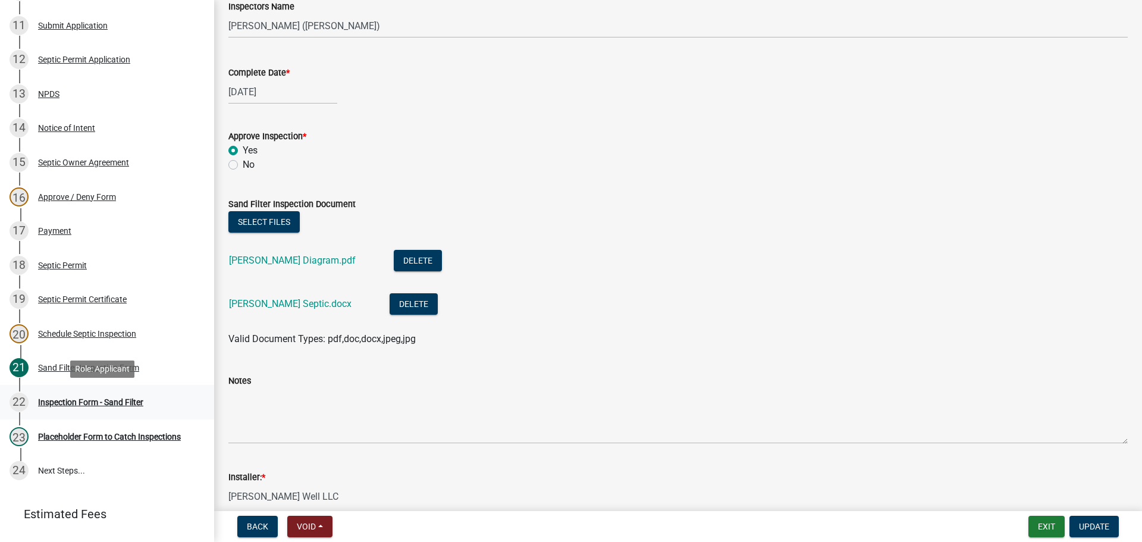
click at [61, 399] on div "Inspection Form - Sand Filter" at bounding box center [90, 402] width 105 height 8
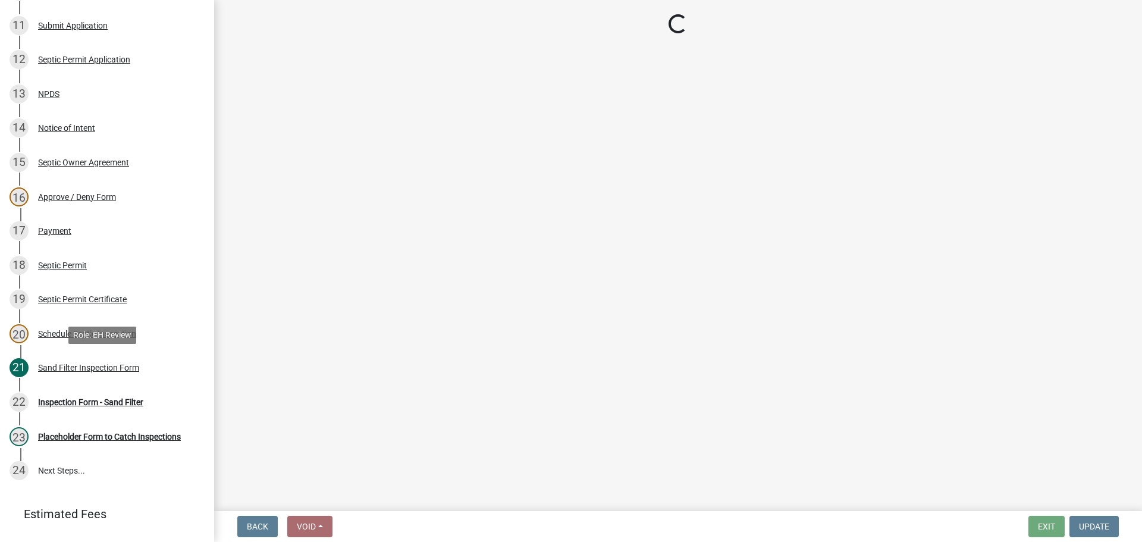
scroll to position [0, 0]
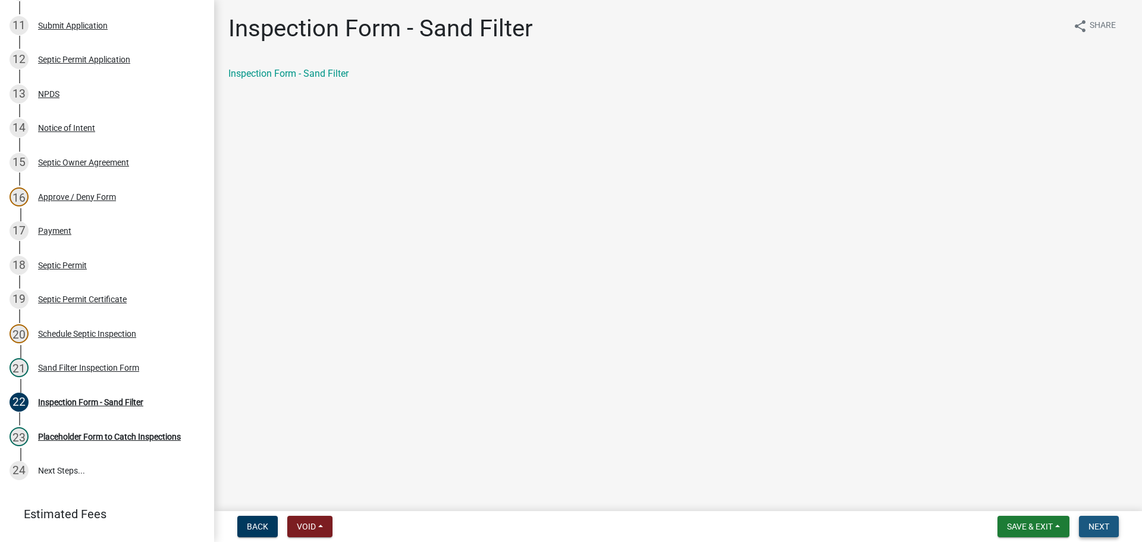
click at [1088, 529] on button "Next" at bounding box center [1099, 526] width 40 height 21
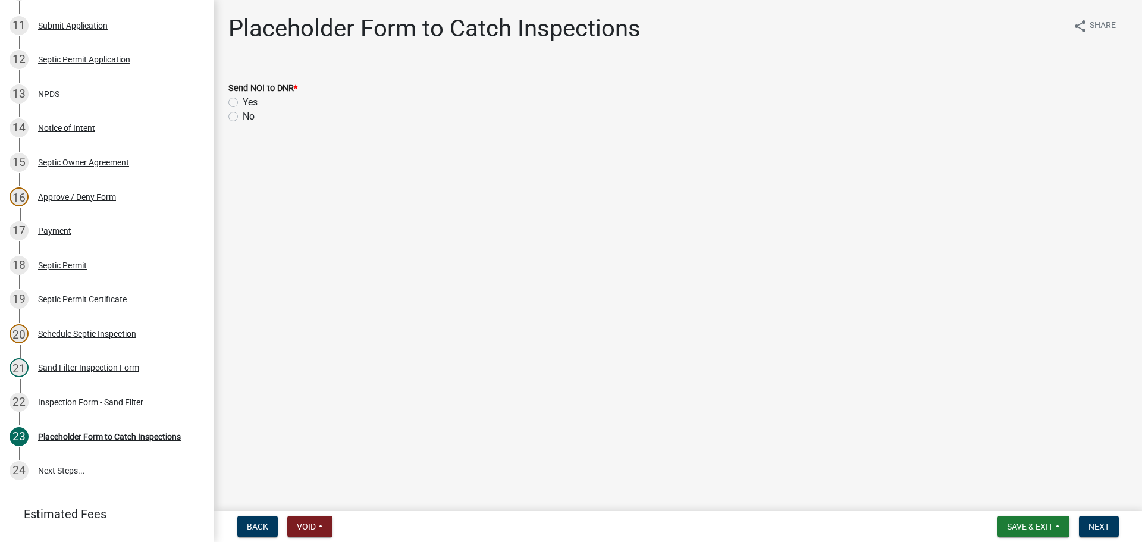
click at [243, 119] on label "No" at bounding box center [249, 116] width 12 height 14
click at [243, 117] on input "No" at bounding box center [247, 113] width 8 height 8
radio input "true"
click at [1092, 529] on span "Next" at bounding box center [1099, 527] width 21 height 10
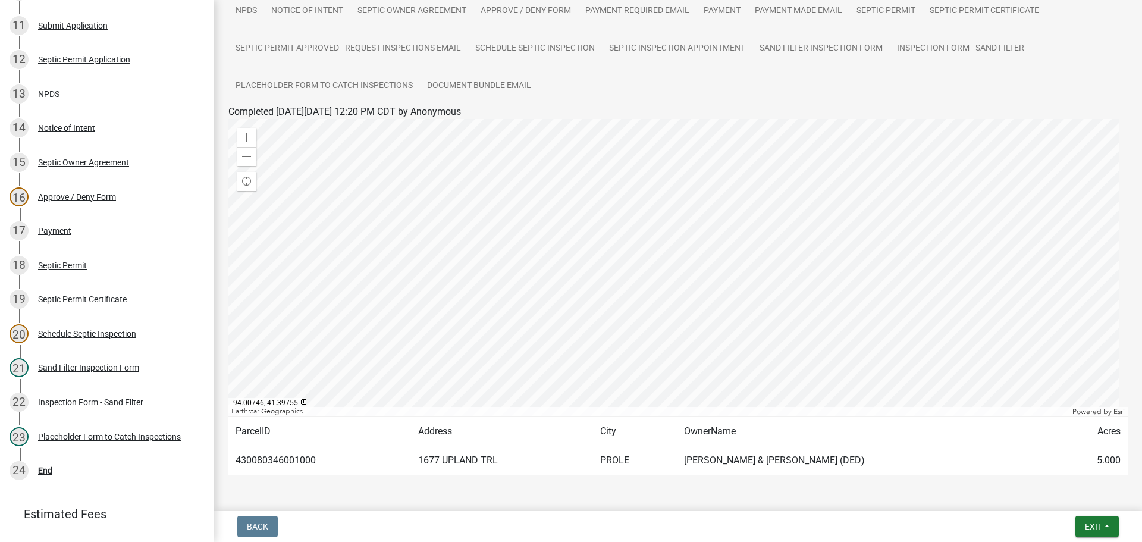
scroll to position [179, 0]
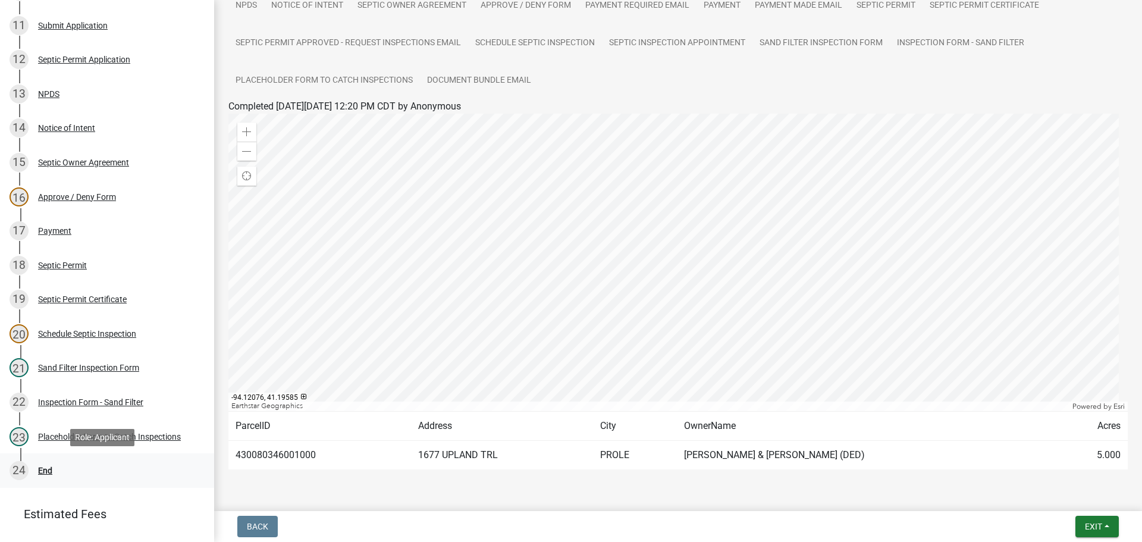
click at [43, 470] on div "End" at bounding box center [45, 471] width 14 height 8
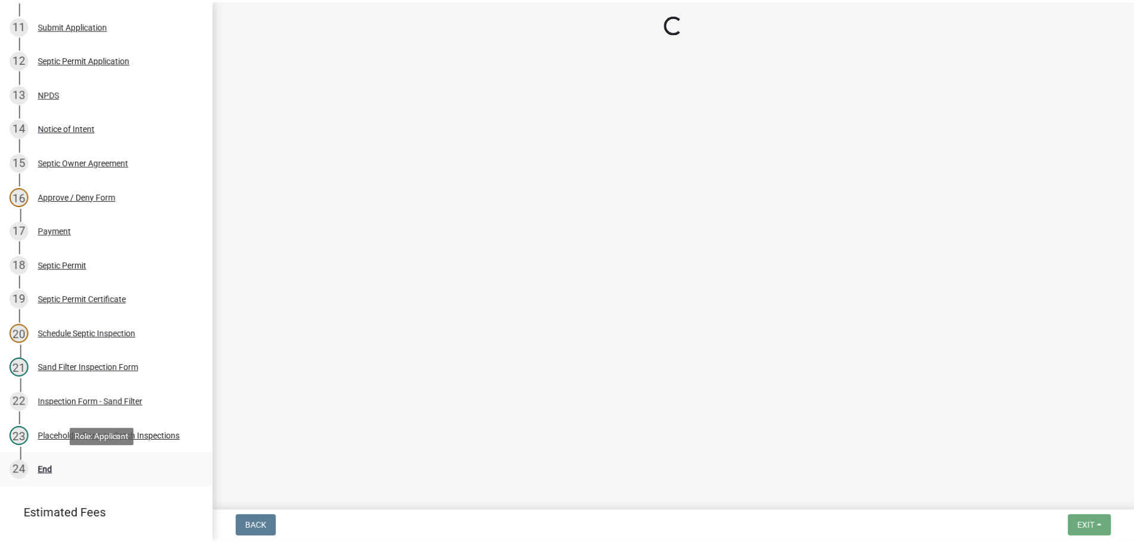
scroll to position [0, 0]
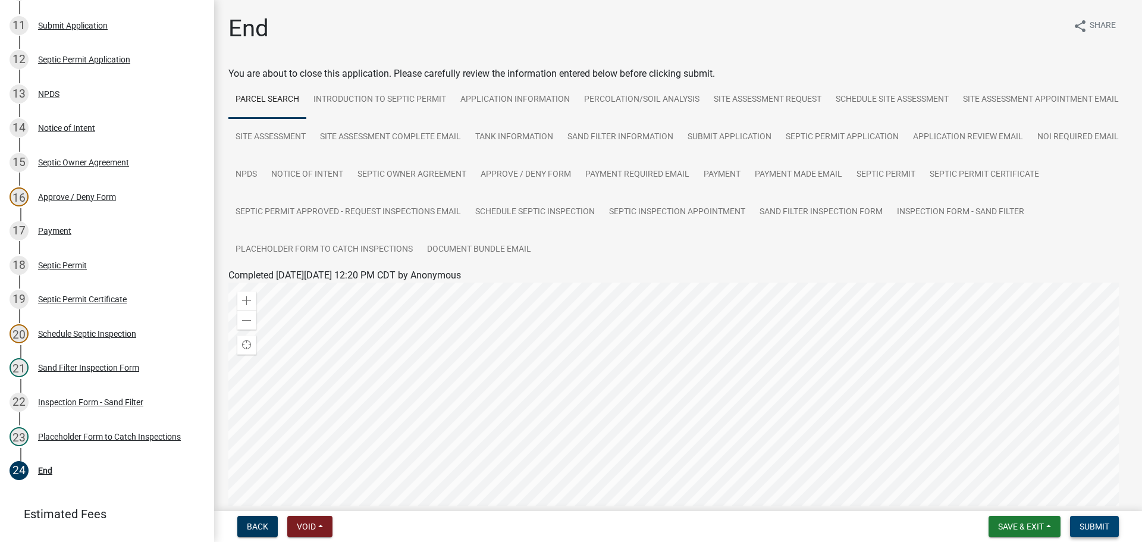
click at [1107, 528] on span "Submit" at bounding box center [1095, 527] width 30 height 10
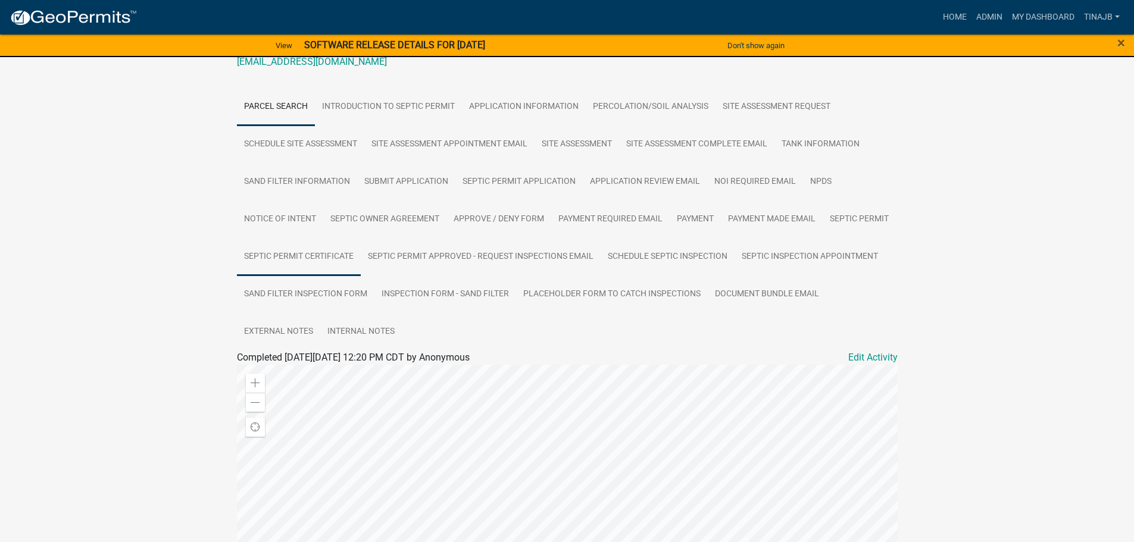
scroll to position [15, 0]
